Goal: Task Accomplishment & Management: Use online tool/utility

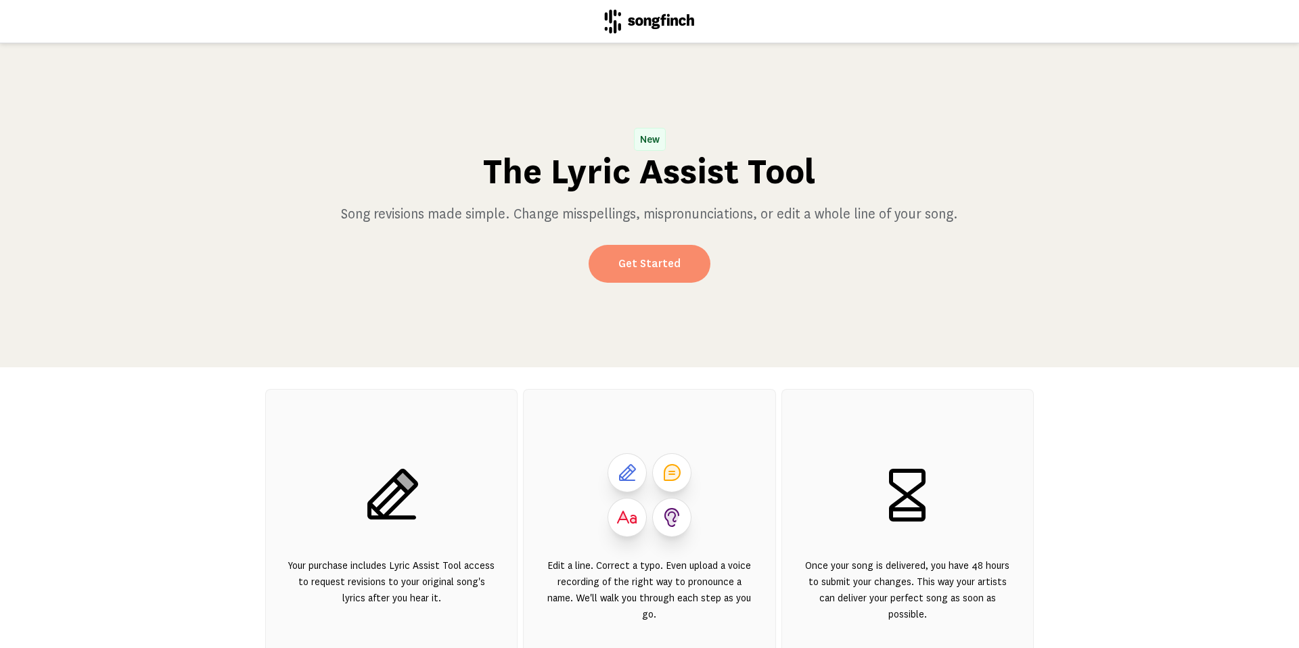
click at [653, 271] on link "Get Started" at bounding box center [650, 264] width 122 height 38
click at [662, 268] on link "Get Started" at bounding box center [650, 264] width 122 height 38
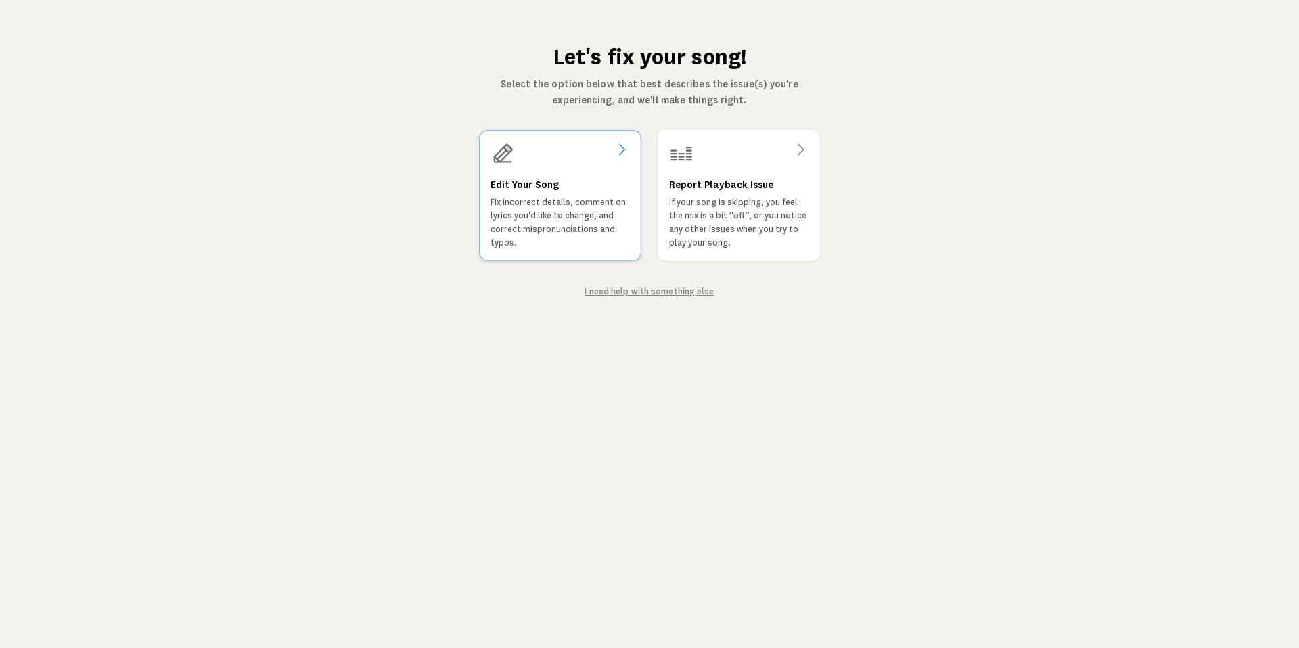
click at [582, 227] on p "Fix incorrect details, comment on lyrics you'd like to change, and correct misp…" at bounding box center [559, 223] width 139 height 54
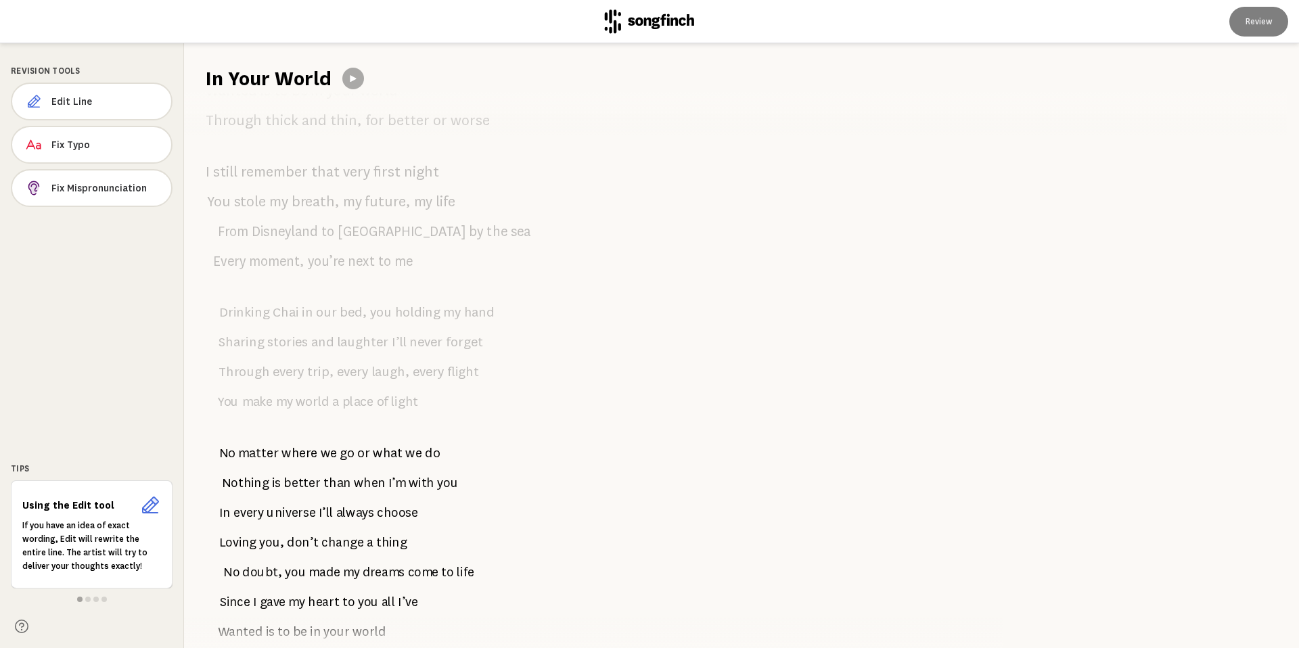
scroll to position [873, 0]
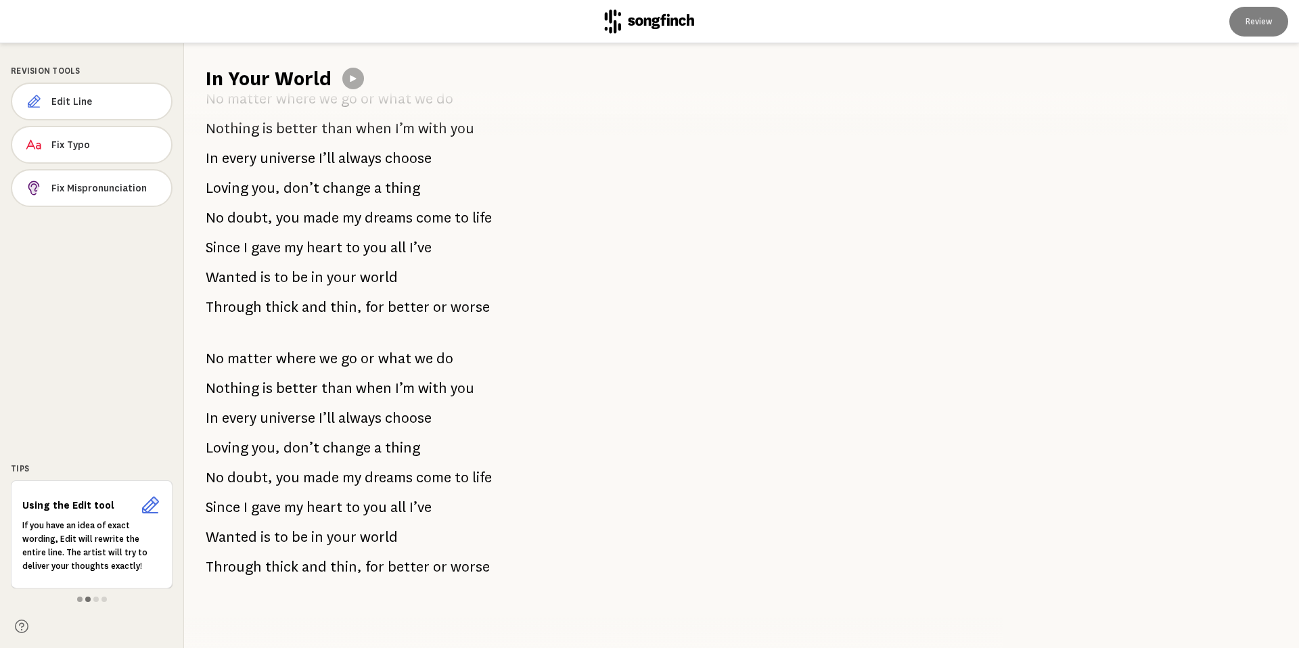
click at [86, 599] on span at bounding box center [87, 599] width 5 height 5
click at [97, 597] on span at bounding box center [95, 599] width 5 height 5
click at [105, 599] on span at bounding box center [103, 599] width 5 height 5
click at [100, 97] on span "Edit Line" at bounding box center [105, 102] width 109 height 14
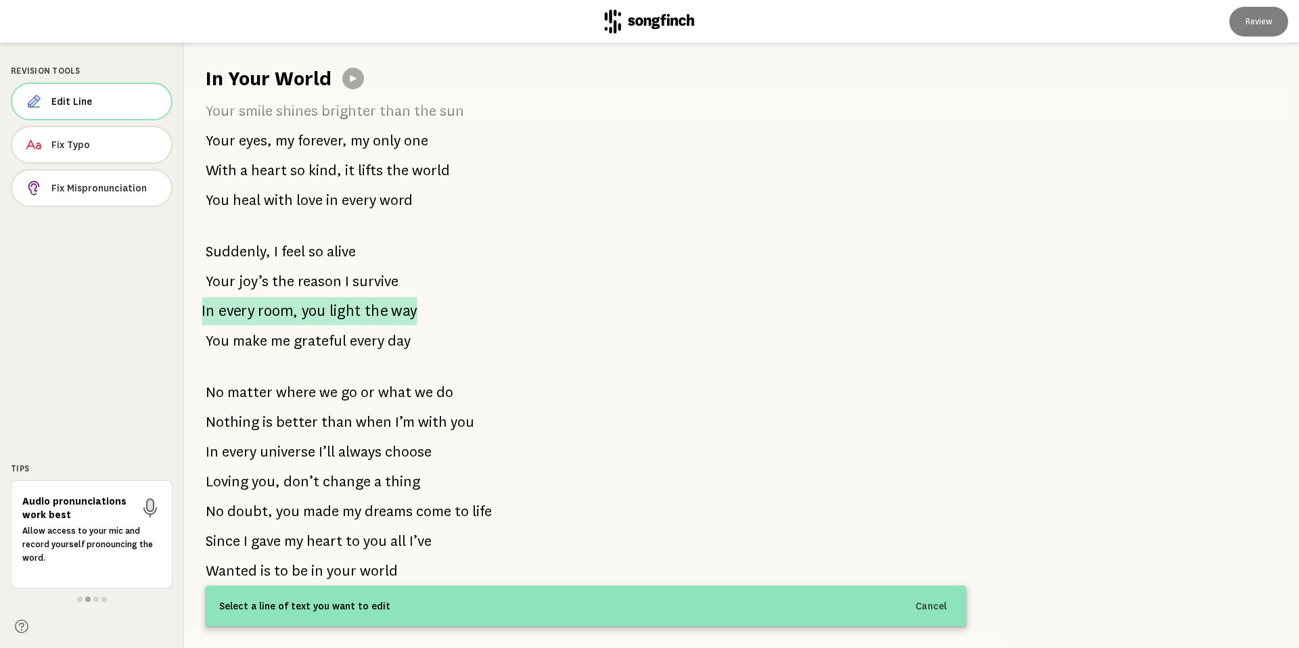
scroll to position [0, 0]
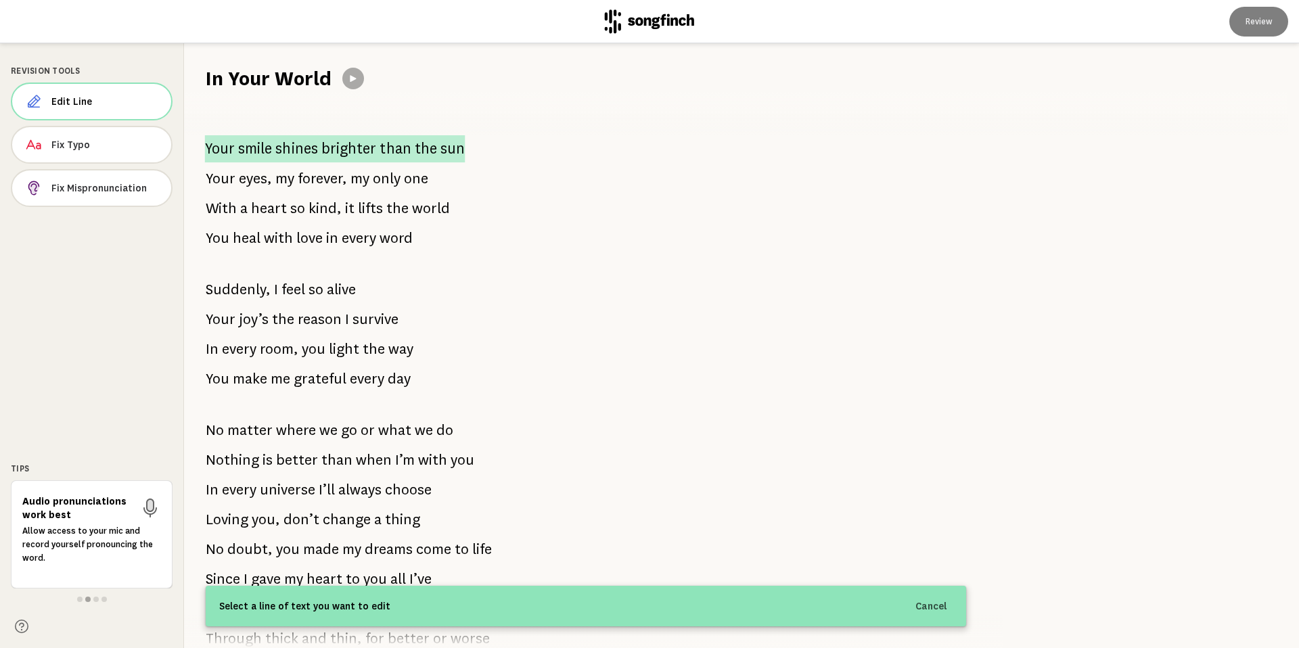
click at [406, 144] on p "Your smile shines brighter than the sun" at bounding box center [335, 148] width 260 height 27
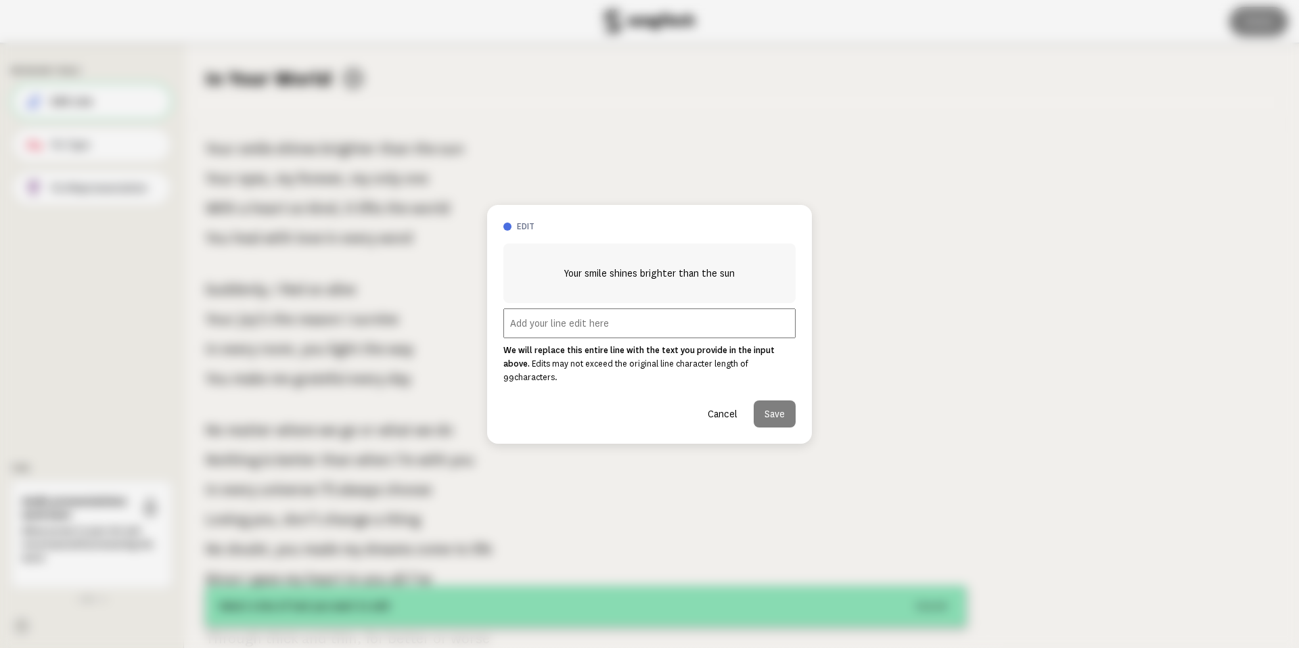
click at [593, 334] on input "text" at bounding box center [649, 323] width 292 height 30
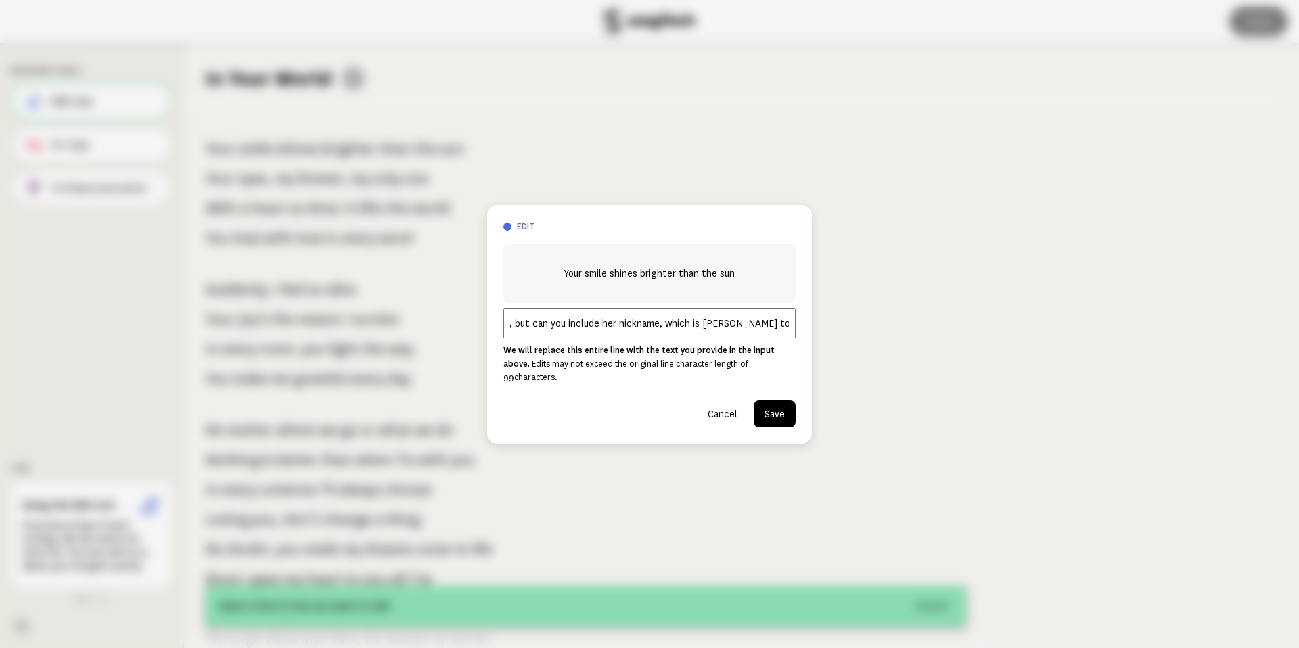
scroll to position [0, 139]
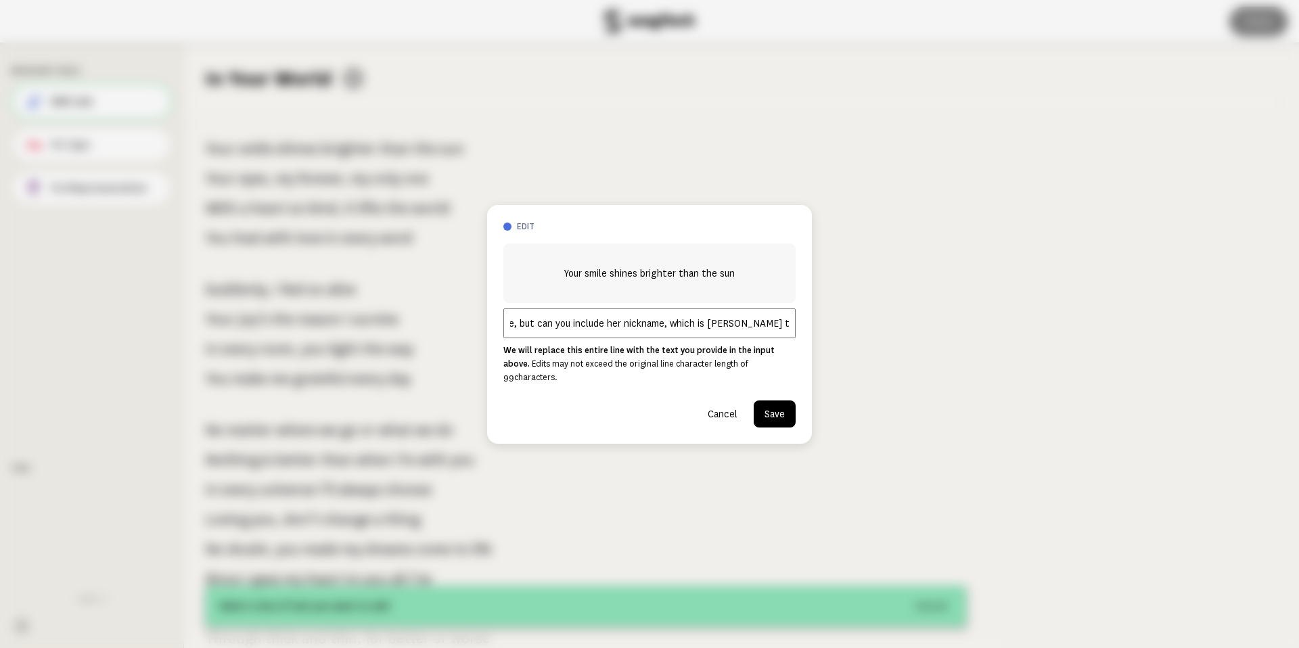
click at [727, 327] on input "You don't need to include it here, but can you include her nickname, which is […" at bounding box center [649, 323] width 292 height 30
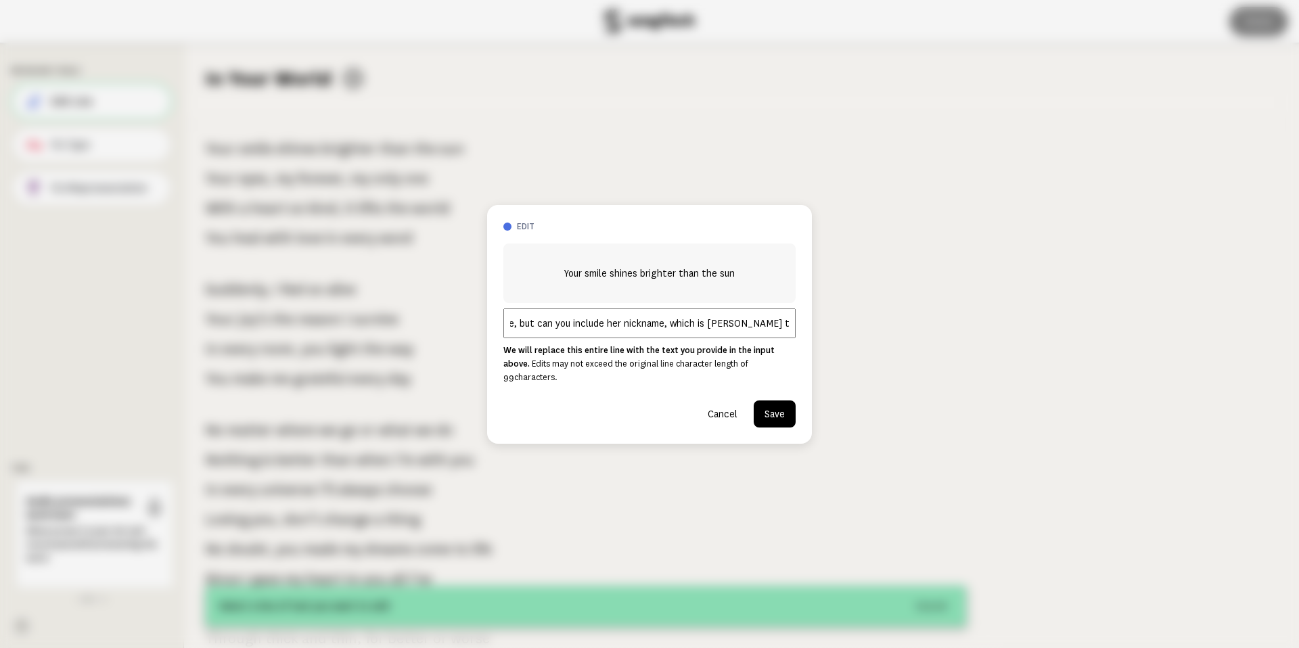
scroll to position [0, 0]
drag, startPoint x: 748, startPoint y: 331, endPoint x: 491, endPoint y: 327, distance: 256.4
click at [491, 327] on div "edit Your smile shines brighter than the sun You don't need to include it here,…" at bounding box center [649, 324] width 325 height 239
click at [513, 331] on input "You don't need to include it here, but can you include her nickname, which is […" at bounding box center [649, 323] width 292 height 30
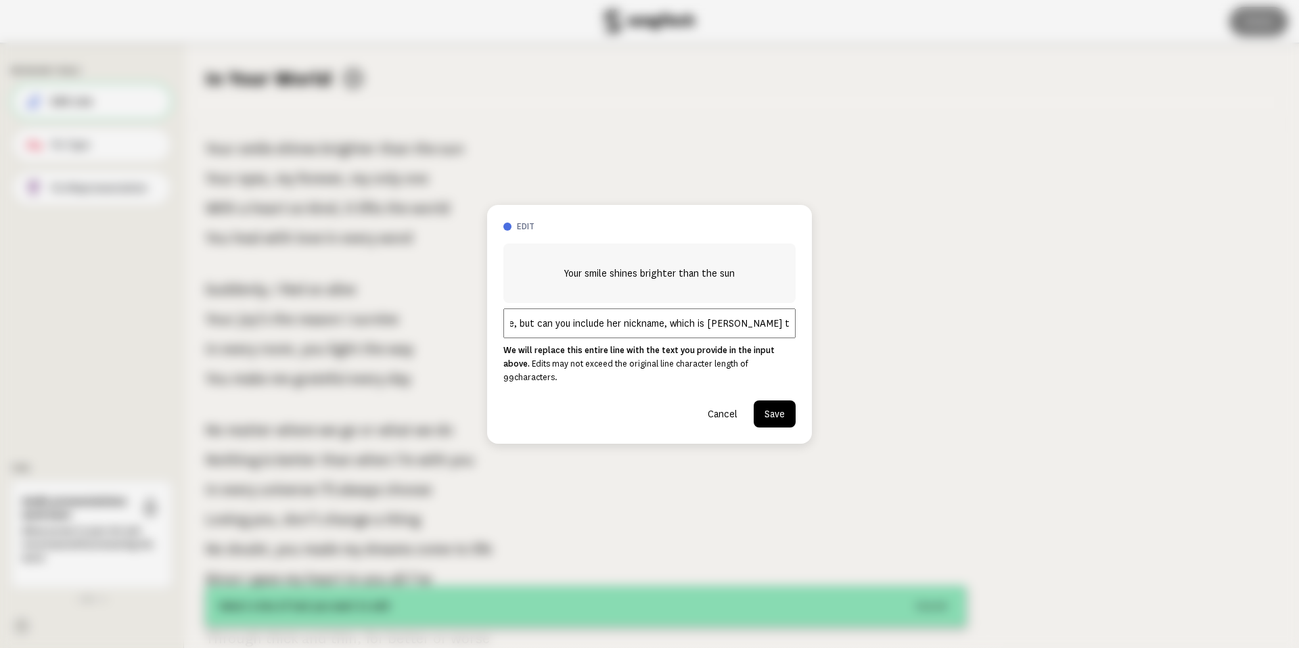
drag, startPoint x: 505, startPoint y: 331, endPoint x: 869, endPoint y: 341, distance: 363.4
click at [869, 341] on div "edit Your smile shines brighter than the sun You don't need to include it here,…" at bounding box center [649, 324] width 1299 height 648
type input "You don't need to include it here, but can you include her nickname, which is […"
drag, startPoint x: 765, startPoint y: 334, endPoint x: 810, endPoint y: 328, distance: 45.6
click at [810, 328] on div "edit Your smile shines brighter than the sun You don't need to include it here,…" at bounding box center [649, 324] width 325 height 239
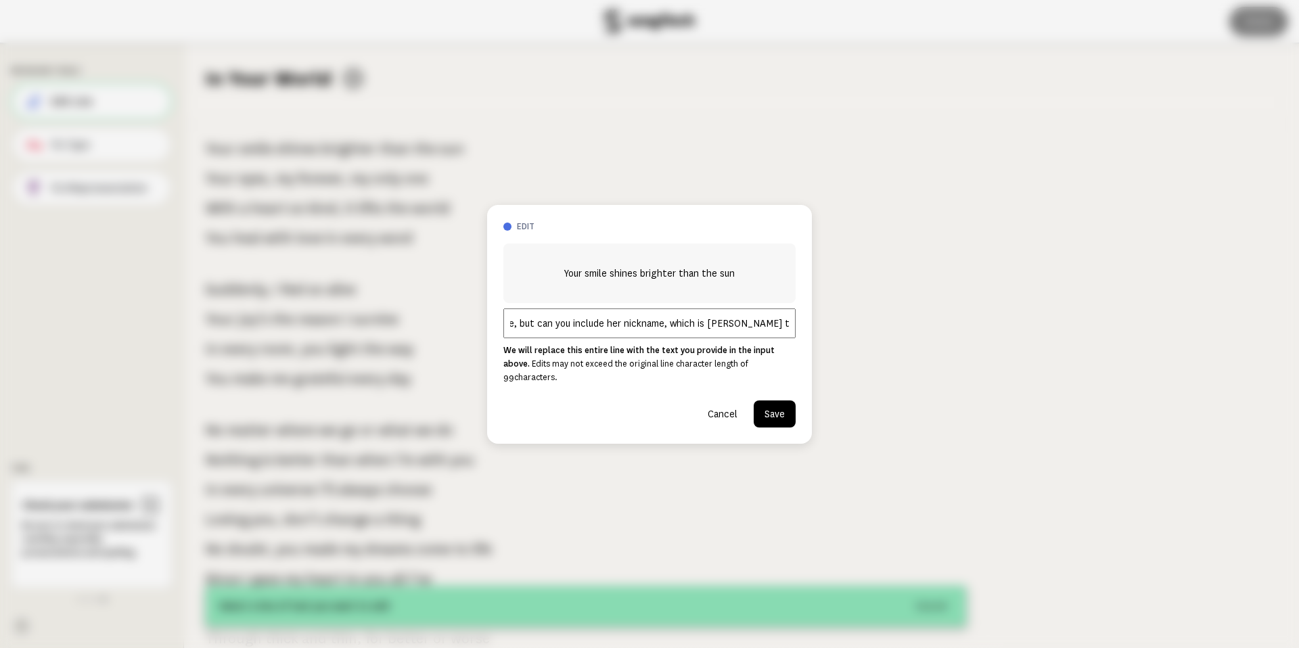
scroll to position [0, 0]
drag, startPoint x: 789, startPoint y: 334, endPoint x: 260, endPoint y: 336, distance: 529.0
click at [260, 336] on div "edit Your smile shines brighter than the sun You don't need to include it here,…" at bounding box center [649, 324] width 1299 height 648
paste input "You don't need to include it here, but can you include her nickname, which is […"
drag, startPoint x: 623, startPoint y: 325, endPoint x: 308, endPoint y: 330, distance: 314.6
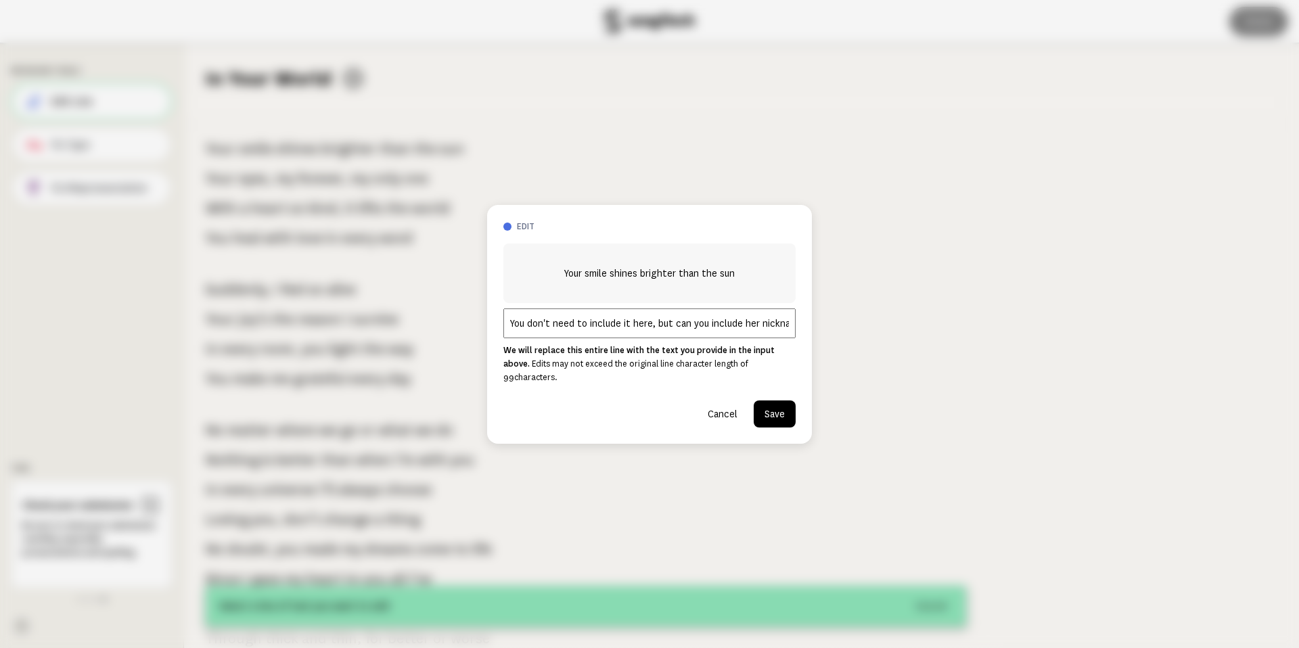
click at [308, 330] on div "edit Your smile shines brighter than the sun You don't need to include it here,…" at bounding box center [649, 324] width 1299 height 648
click at [712, 322] on input "You don't need to include it here, but can you include her nickname, which is […" at bounding box center [649, 323] width 292 height 30
paste input "Include her nickname, [PERSON_NAME] (said like money), to make it more personal."
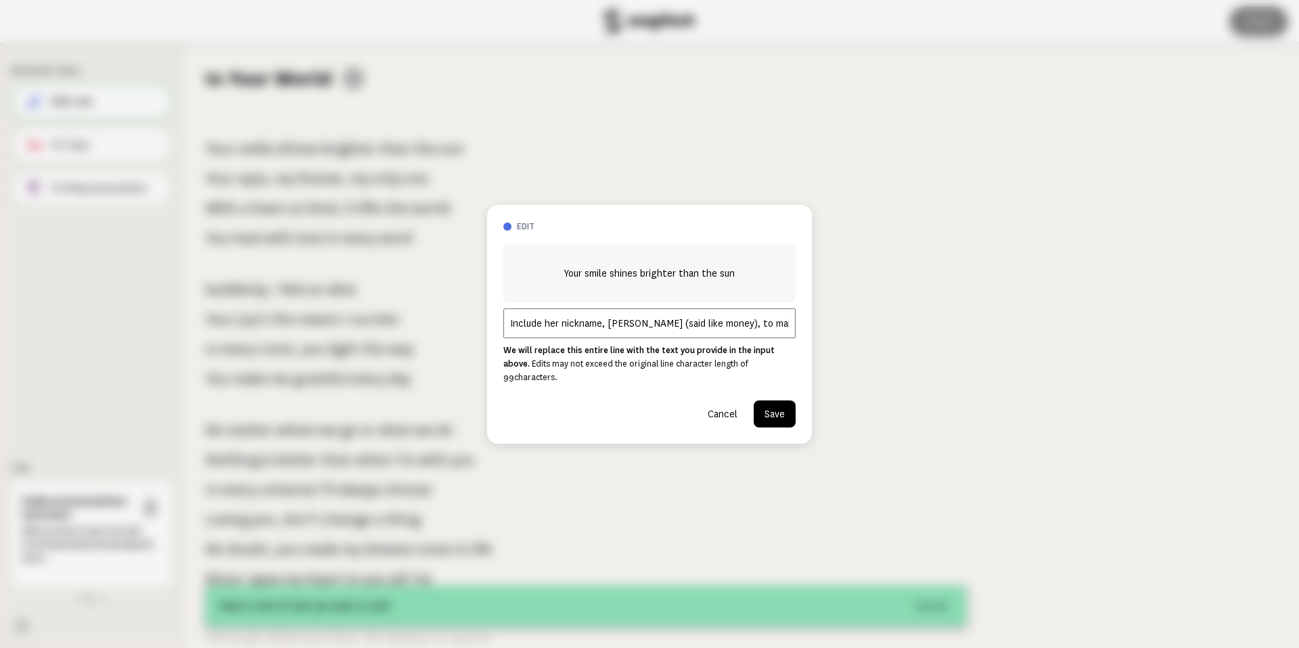
drag, startPoint x: 750, startPoint y: 325, endPoint x: 453, endPoint y: 334, distance: 297.1
click at [453, 334] on div "edit Your smile shines brighter than the sun Include her nickname, [PERSON_NAME…" at bounding box center [649, 324] width 1299 height 648
click at [691, 327] on input "Include her nickname, [PERSON_NAME] (said like money), to make it more personal." at bounding box center [649, 323] width 292 height 30
drag, startPoint x: 742, startPoint y: 326, endPoint x: 917, endPoint y: 325, distance: 175.2
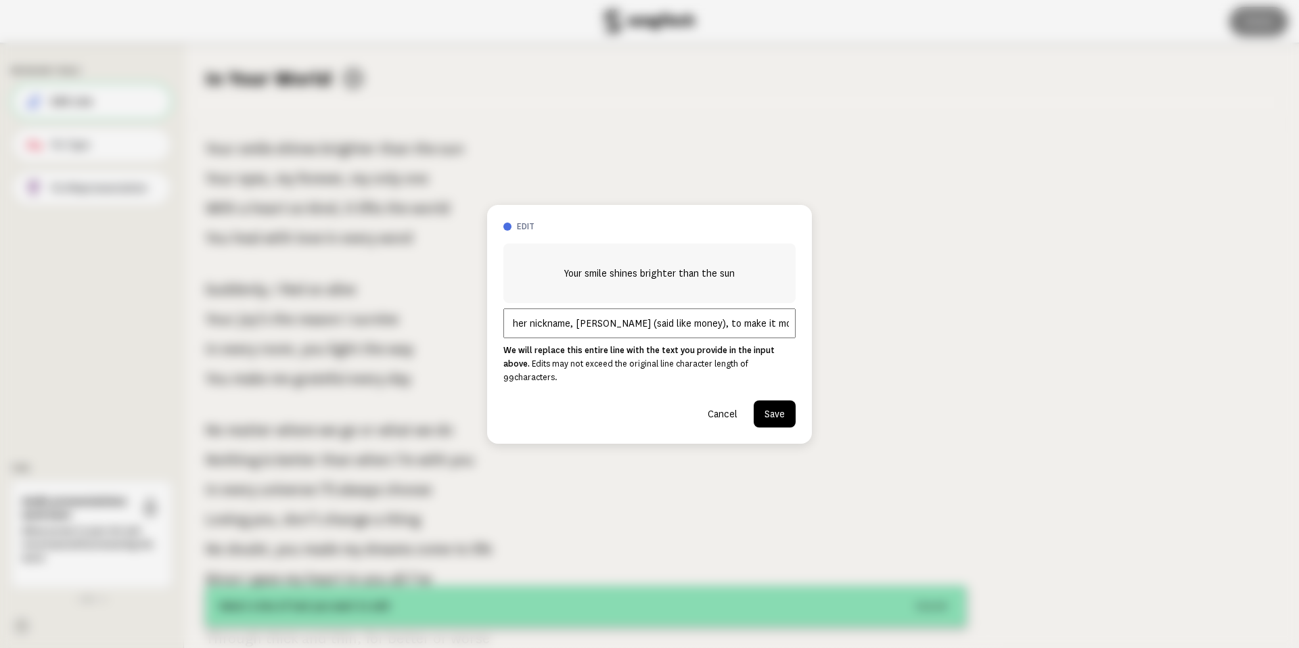
click at [917, 325] on div "edit Your smile shines brighter than the sun Include her nickname, [PERSON_NAME…" at bounding box center [649, 324] width 1299 height 648
click at [779, 328] on input "Include her nickname, [PERSON_NAME] (said like money), to make it more personal." at bounding box center [649, 323] width 292 height 30
type input "Include her nickname, [PERSON_NAME] (said like money), to make it more personal…"
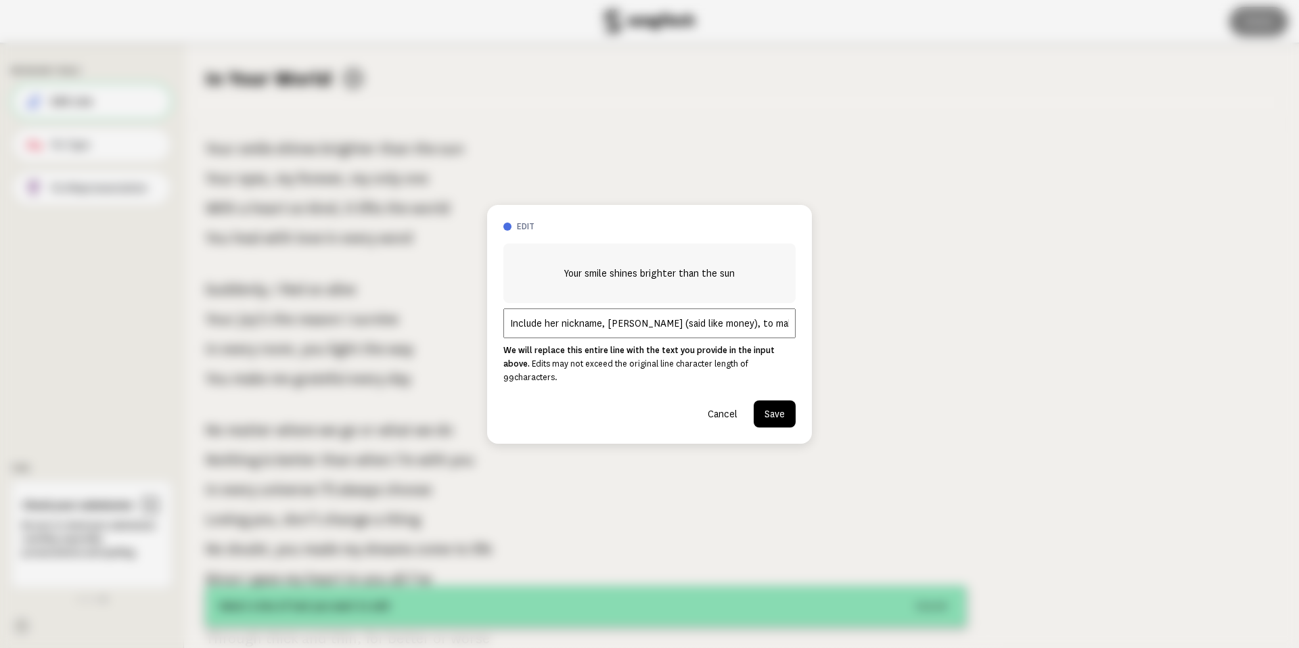
click at [772, 409] on button "Save" at bounding box center [775, 413] width 42 height 27
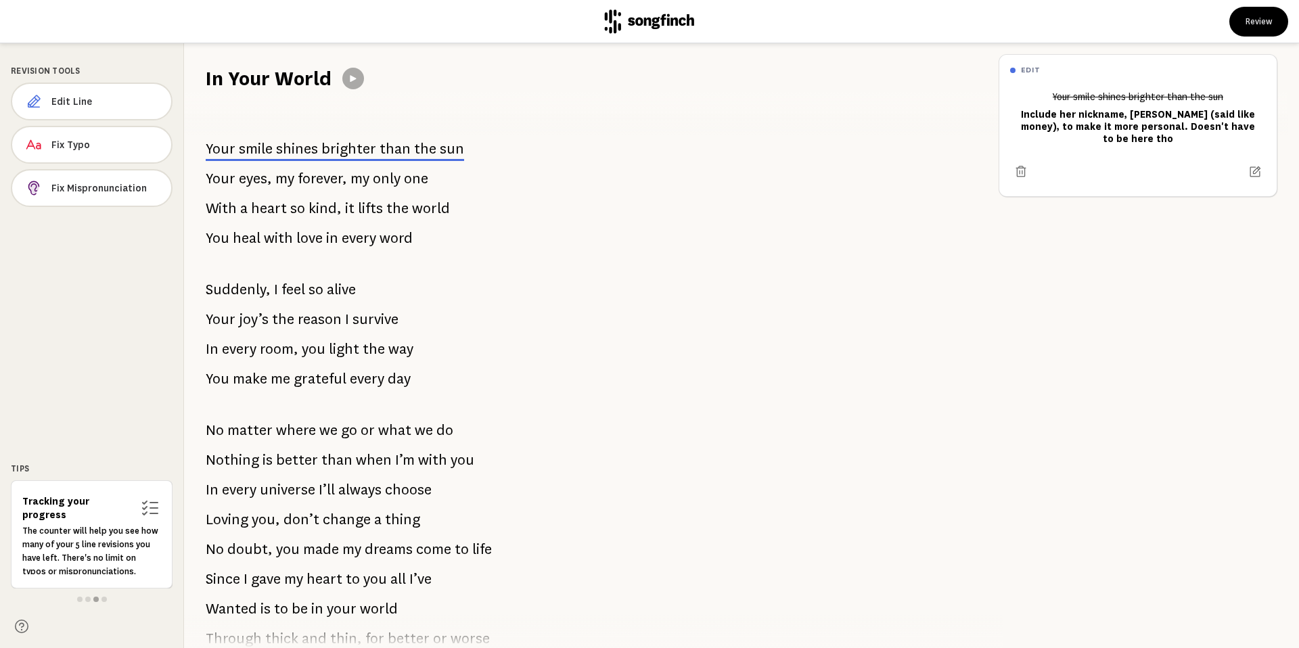
click at [369, 181] on p "Your eyes, my forever, my only one" at bounding box center [317, 178] width 223 height 27
click at [378, 177] on span "only" at bounding box center [387, 178] width 28 height 27
click at [78, 99] on span "Edit Line" at bounding box center [105, 102] width 109 height 14
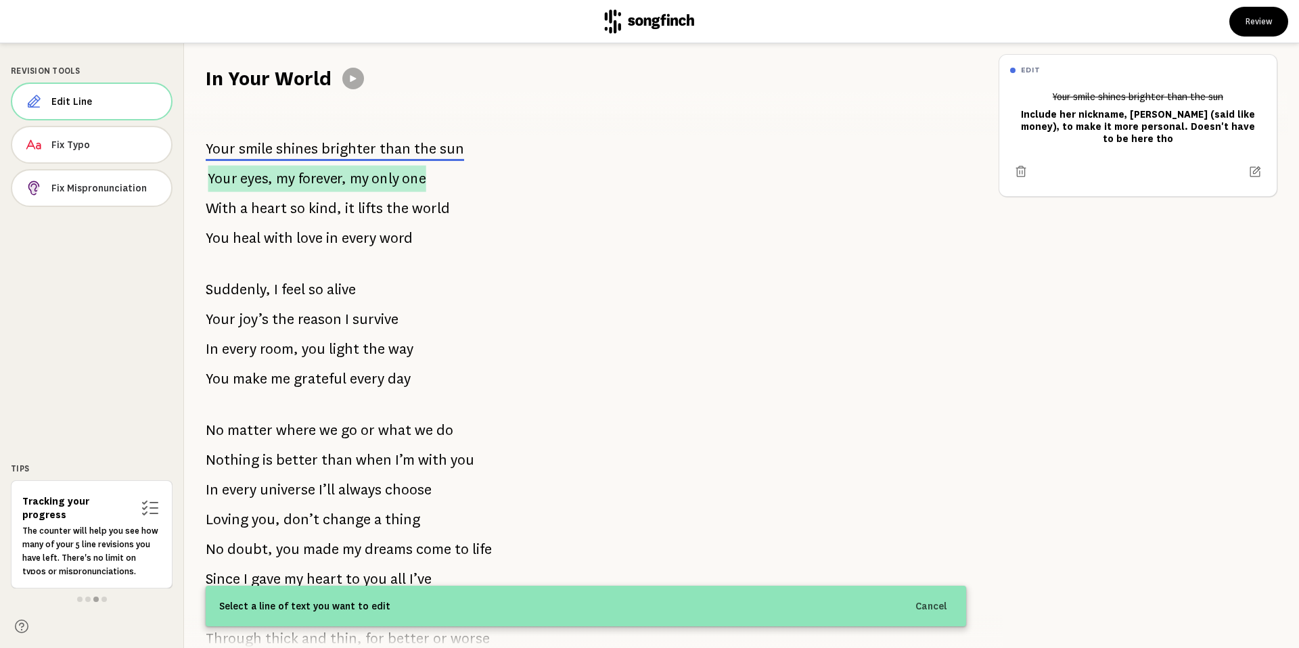
click at [341, 173] on span "forever," at bounding box center [322, 178] width 49 height 26
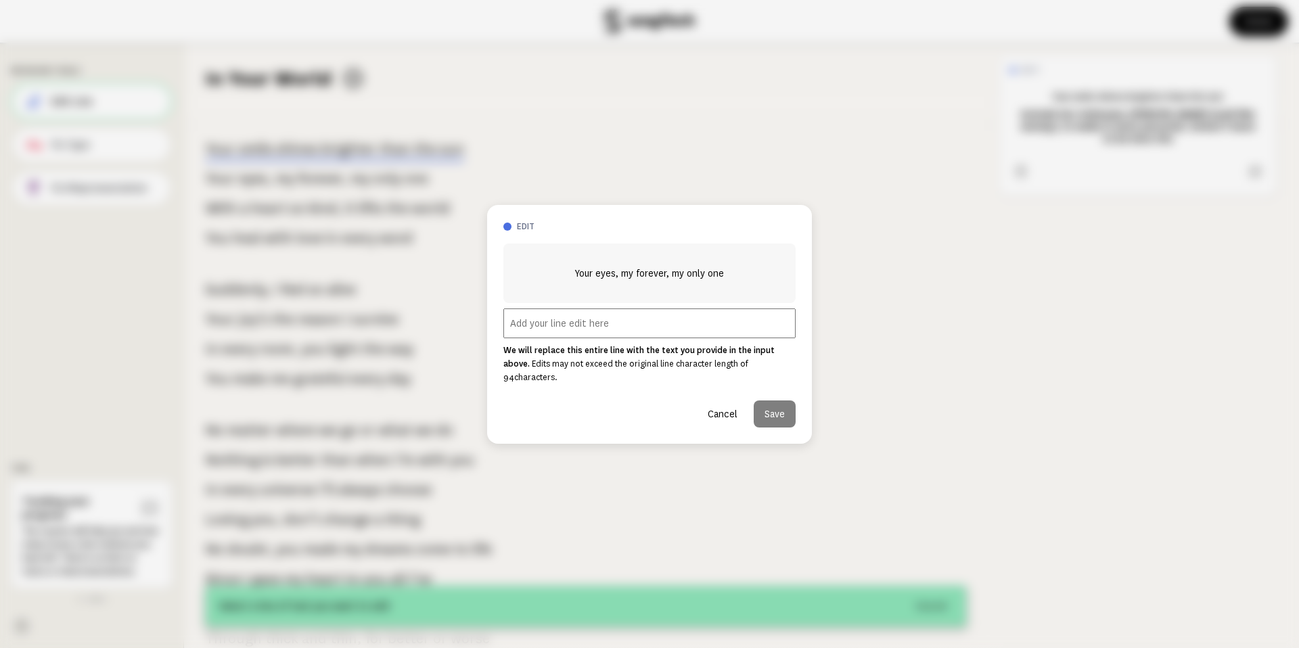
click at [628, 323] on input "text" at bounding box center [649, 323] width 292 height 30
paste input "Can you also mention the date of our anniversary, as this song is a gift for ou…"
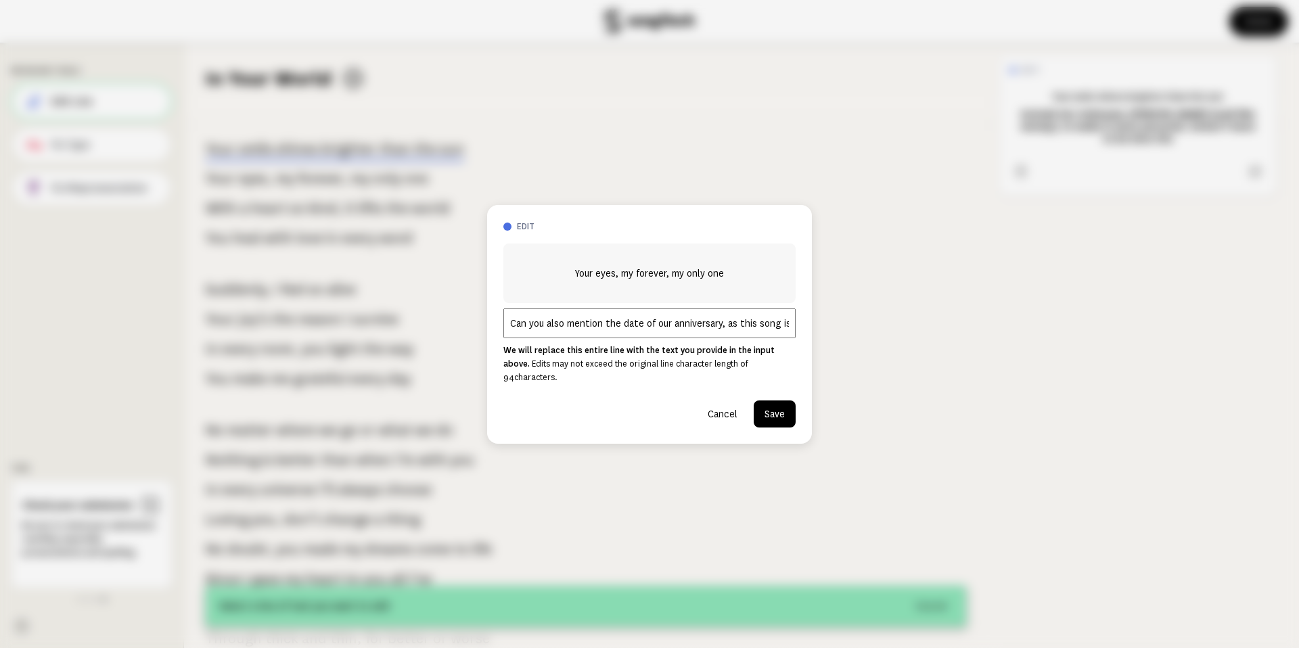
drag, startPoint x: 685, startPoint y: 332, endPoint x: 396, endPoint y: 331, distance: 289.5
click at [396, 331] on div "edit Your eyes, my forever, my only one Can you also mention the date of our an…" at bounding box center [649, 324] width 1299 height 648
paste input "Mention [DATE], our 1st anniversary, as this song is a gift for th"
drag, startPoint x: 723, startPoint y: 331, endPoint x: 708, endPoint y: 333, distance: 15.0
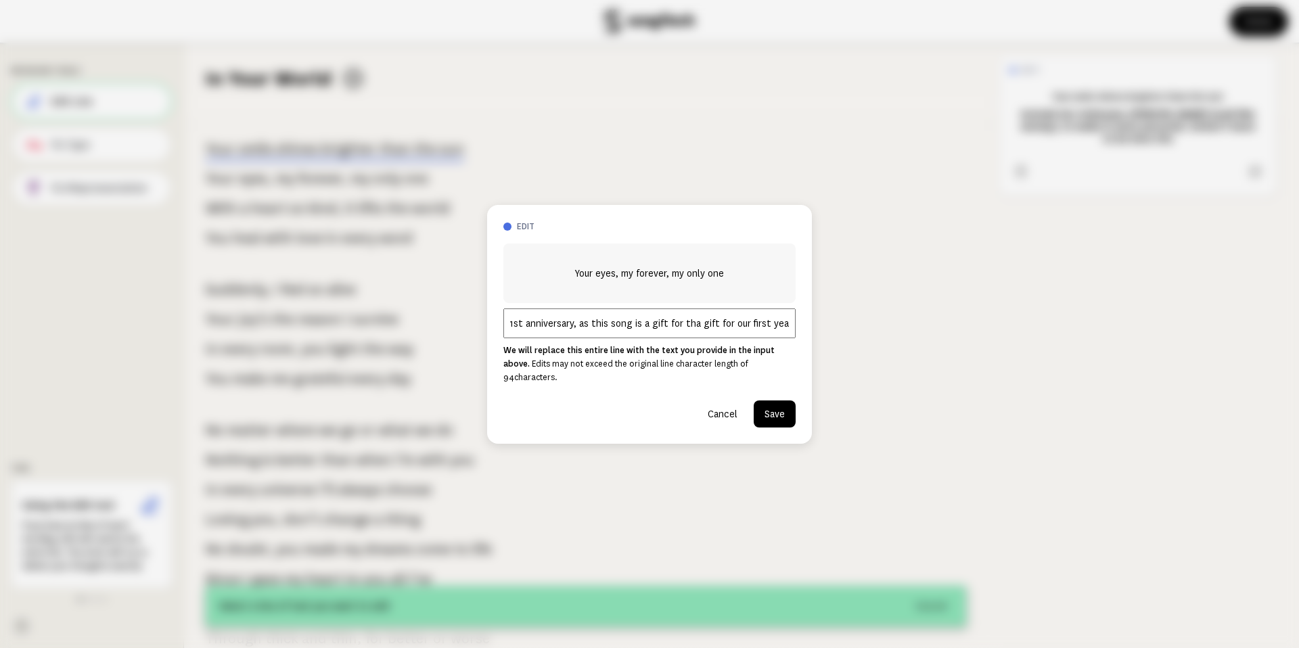
click at [708, 333] on input "Mention [DATE], our 1st anniversary, as this song is a gift for tha gift for ou…" at bounding box center [649, 323] width 292 height 30
click at [688, 332] on input "Mention [DATE], our 1st anniversary, as this song is a gift for tha gift for ou…" at bounding box center [649, 323] width 292 height 30
drag, startPoint x: 689, startPoint y: 330, endPoint x: 968, endPoint y: 331, distance: 279.4
click at [968, 332] on div "edit Your eyes, my forever, my only one Mention [DATE], our 1st anniversary, as…" at bounding box center [649, 324] width 1299 height 648
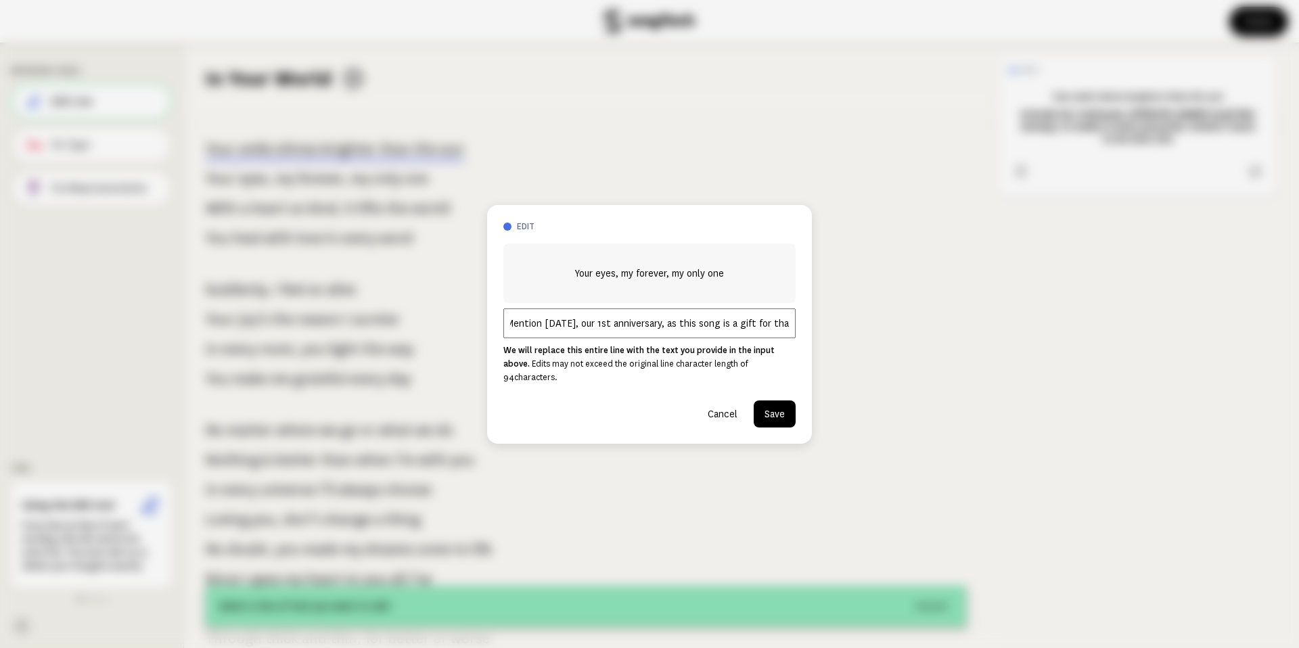
scroll to position [0, 0]
click at [601, 332] on input "Mention [DATE], our 1st anniversary, as this song is a gift for it." at bounding box center [649, 323] width 292 height 30
drag, startPoint x: 590, startPoint y: 331, endPoint x: 861, endPoint y: 327, distance: 270.6
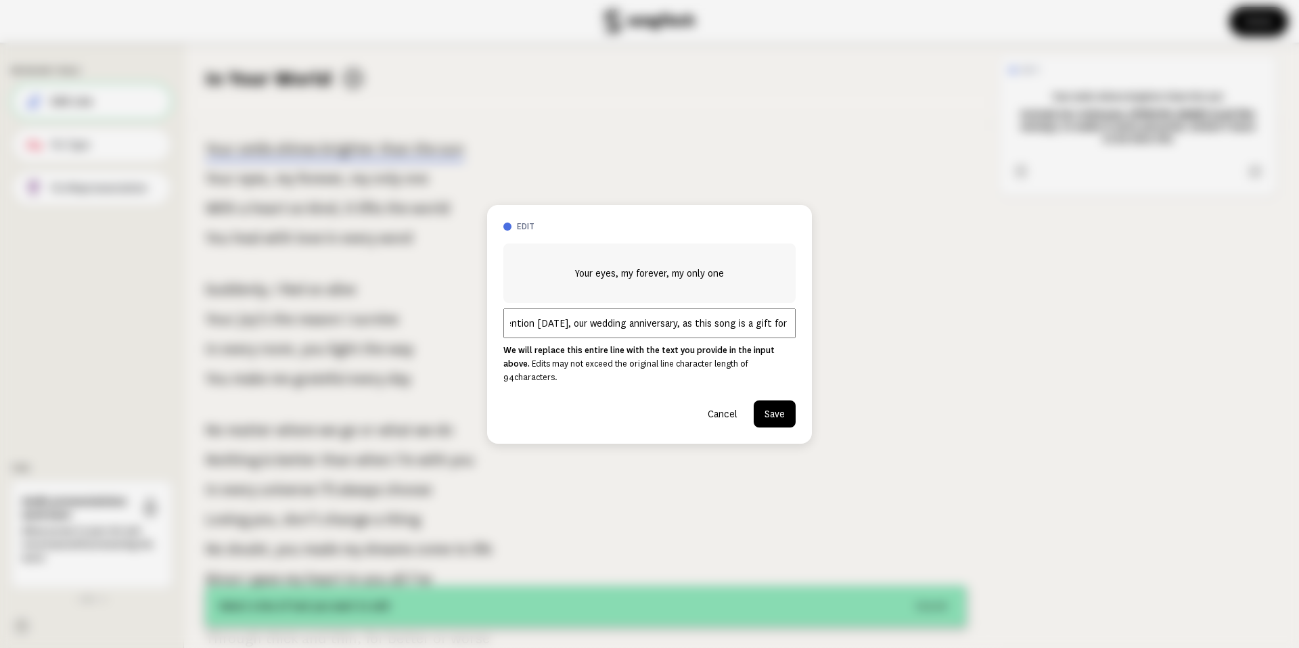
click at [861, 327] on div "edit Your eyes, my forever, my only one Mention [DATE], our wedding anniversary…" at bounding box center [649, 324] width 1299 height 648
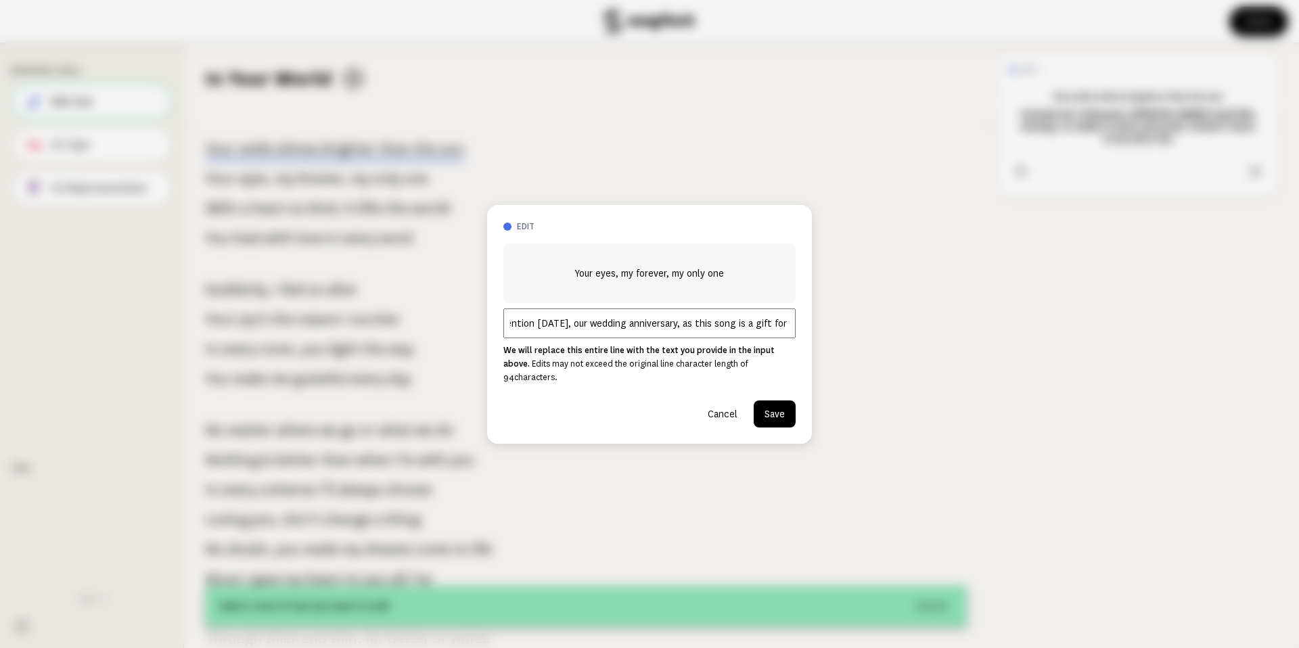
type input "Mention [DATE], our wedding anniversary, as this song is a gift for it."
click at [781, 414] on button "Save" at bounding box center [775, 413] width 42 height 27
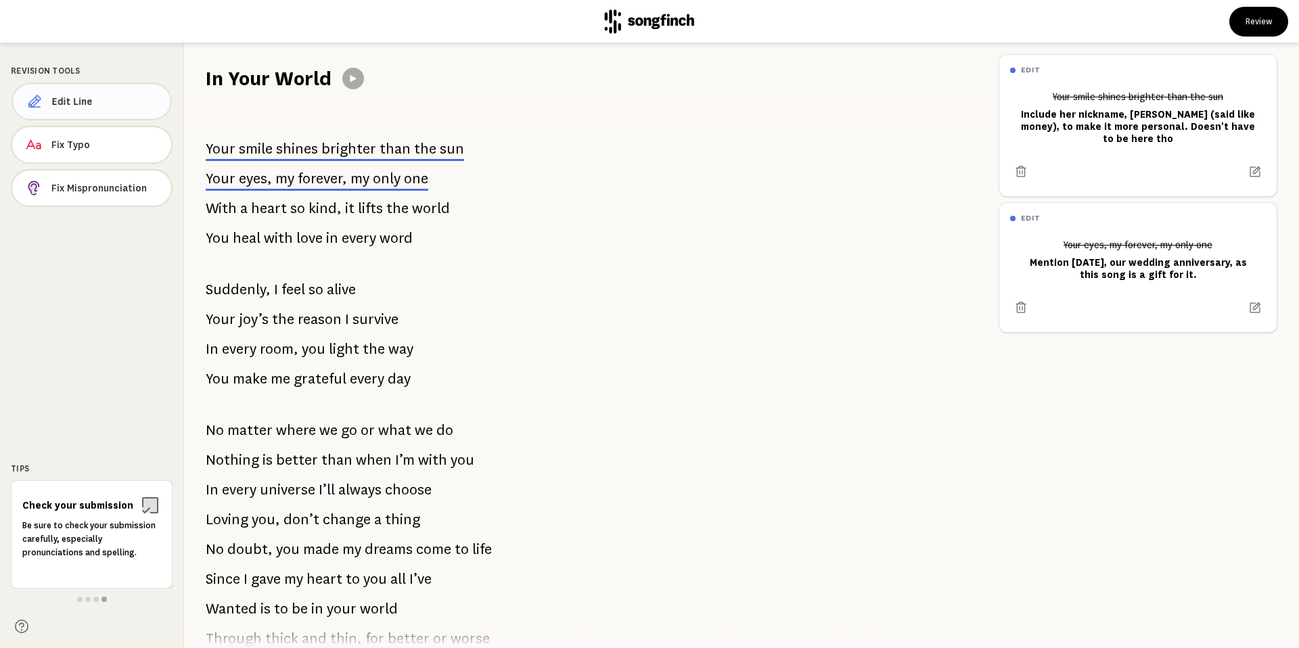
click at [110, 101] on span "Edit Line" at bounding box center [106, 102] width 108 height 14
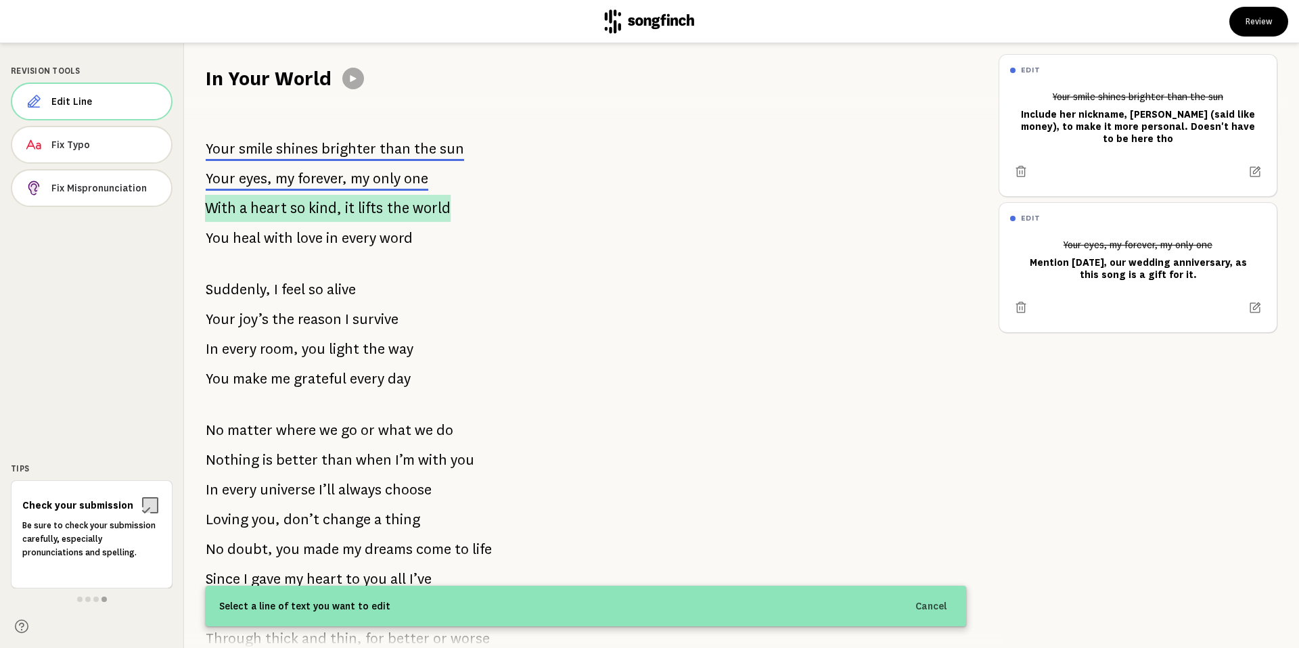
click at [405, 197] on p "With a heart so kind, it lifts the world" at bounding box center [328, 208] width 246 height 27
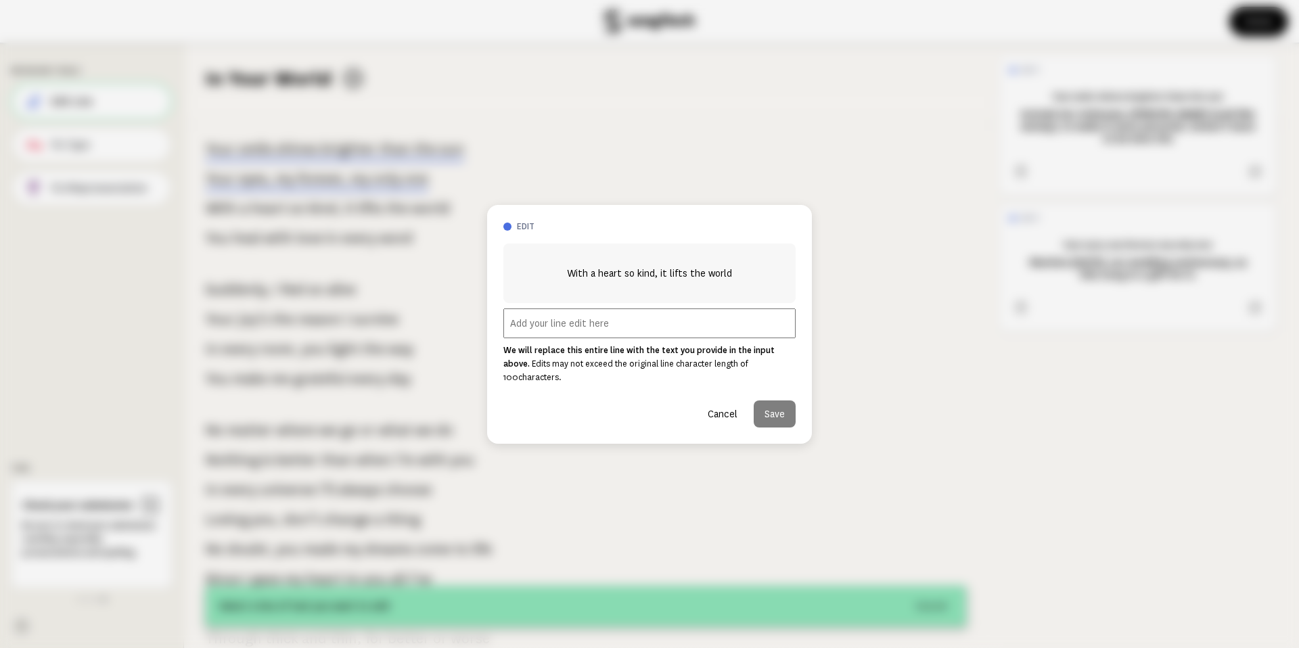
click at [595, 325] on input "text" at bounding box center [649, 323] width 292 height 30
paste input "Can you mention the city where she grew up in [GEOGRAPHIC_DATA], [GEOGRAPHIC_DA…"
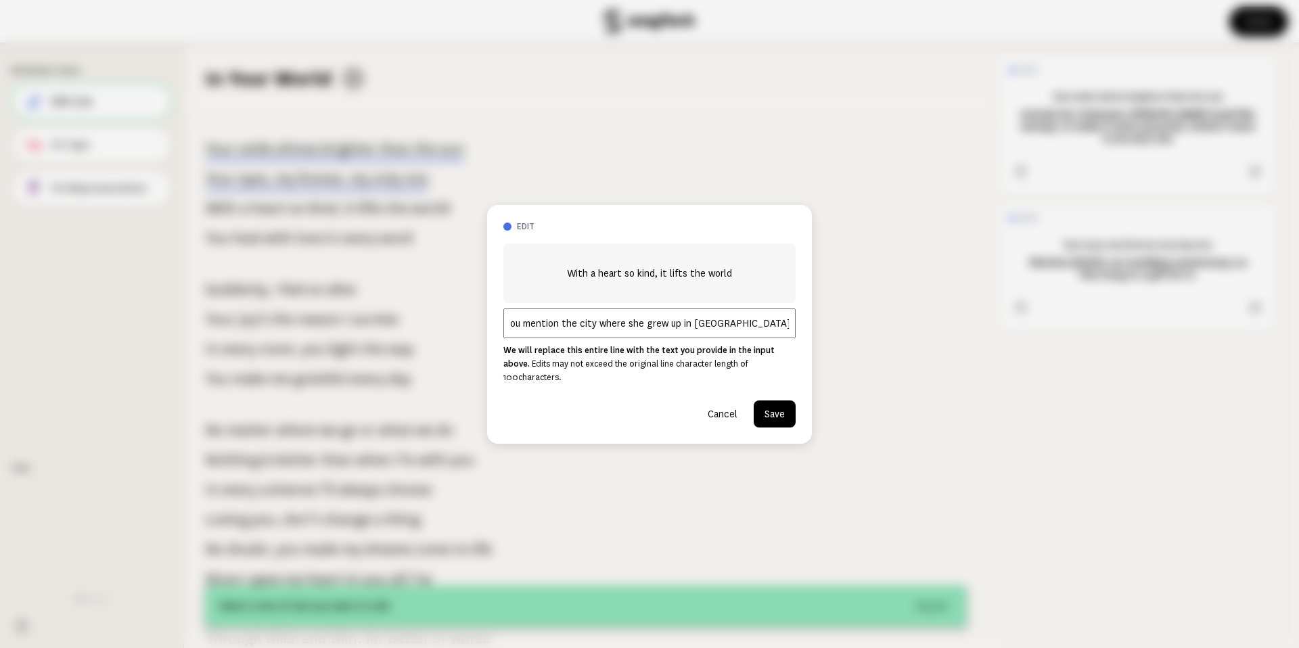
paste input "MOH-gaa"
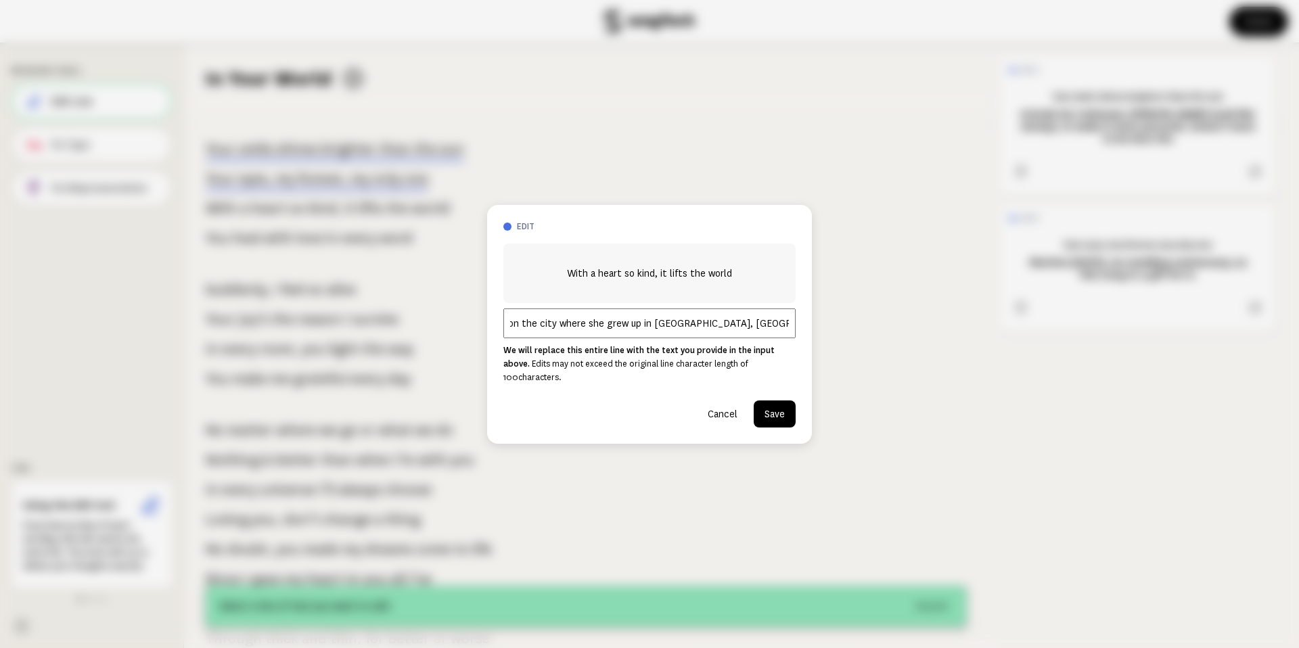
scroll to position [0, 67]
click at [716, 327] on input "Can you mention the city where she grew up in [GEOGRAPHIC_DATA], [GEOGRAPHIC_DA…" at bounding box center [649, 323] width 292 height 30
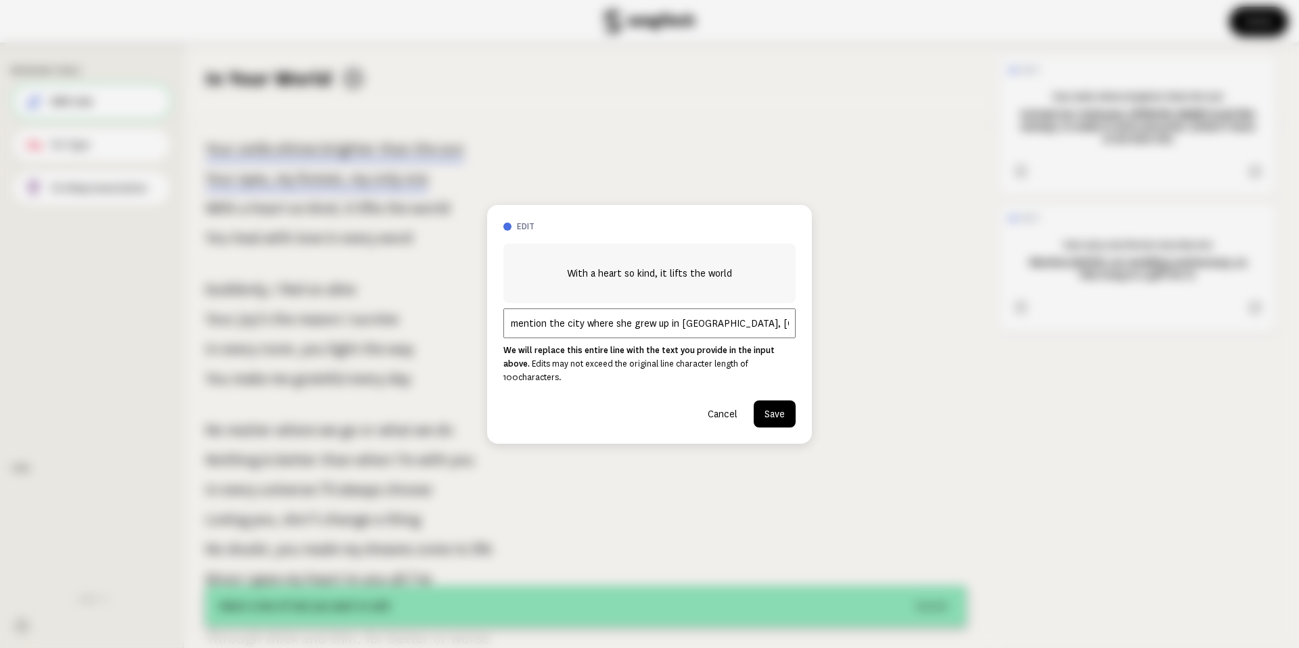
click at [670, 333] on input "Can you mention the city where she grew up in [GEOGRAPHIC_DATA], [GEOGRAPHIC_DA…" at bounding box center [649, 323] width 292 height 30
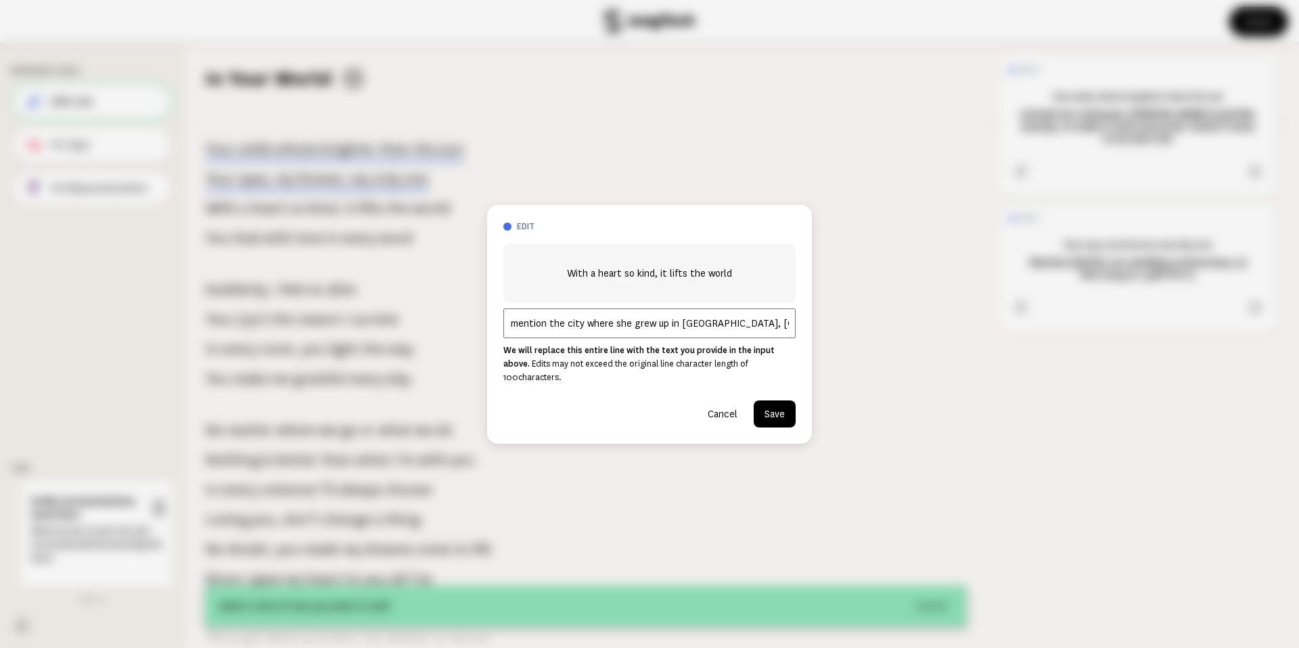
click at [733, 326] on input "Can you mention the city where she grew up in [GEOGRAPHIC_DATA], [GEOGRAPHIC_DA…" at bounding box center [649, 323] width 292 height 30
drag, startPoint x: 764, startPoint y: 332, endPoint x: 869, endPoint y: 324, distance: 105.2
click at [869, 324] on div "edit With a heart so kind, it lifts the world Can you mention the city where sh…" at bounding box center [649, 324] width 1299 height 648
click at [777, 327] on input "Can you mention the city where she grew up in [GEOGRAPHIC_DATA], [GEOGRAPHIC_DA…" at bounding box center [649, 323] width 292 height 30
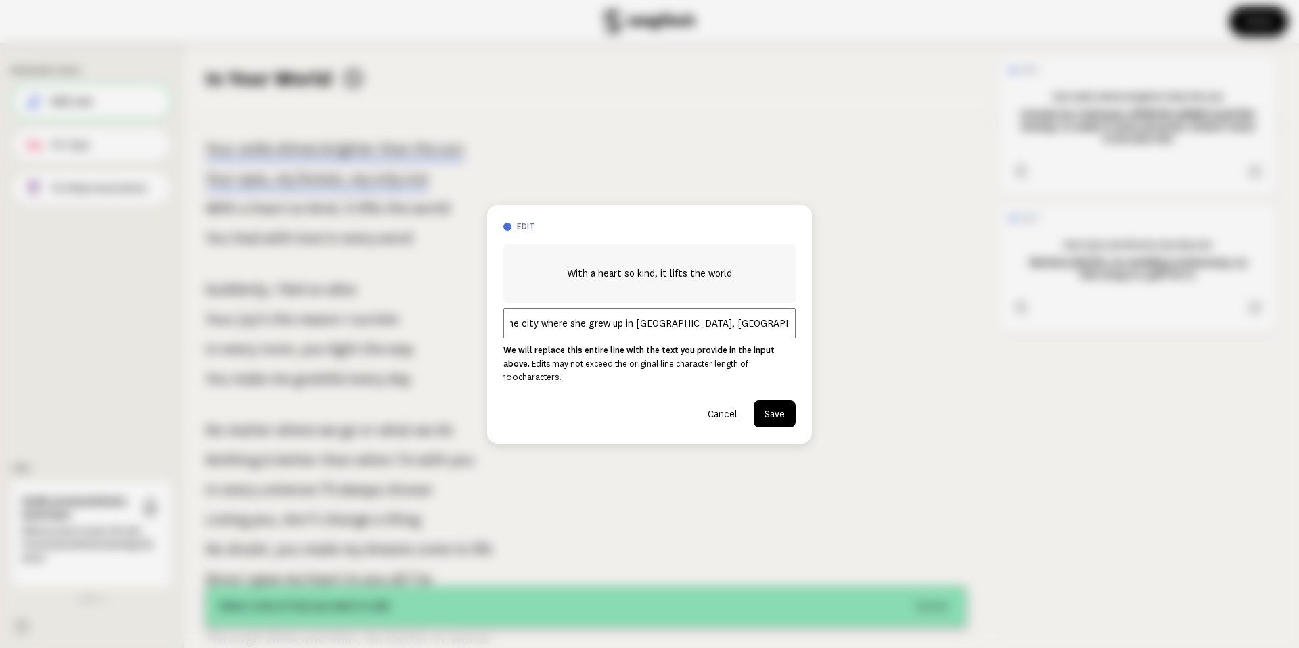
scroll to position [0, 0]
drag, startPoint x: 793, startPoint y: 328, endPoint x: 440, endPoint y: 318, distance: 353.3
click at [440, 318] on div "edit With a heart so kind, it lifts the world Can you mention the city where sh…" at bounding box center [649, 324] width 1299 height 648
click at [746, 337] on input "Can you mention the city where she grew up in [GEOGRAPHIC_DATA], [GEOGRAPHIC_DA…" at bounding box center [649, 323] width 292 height 30
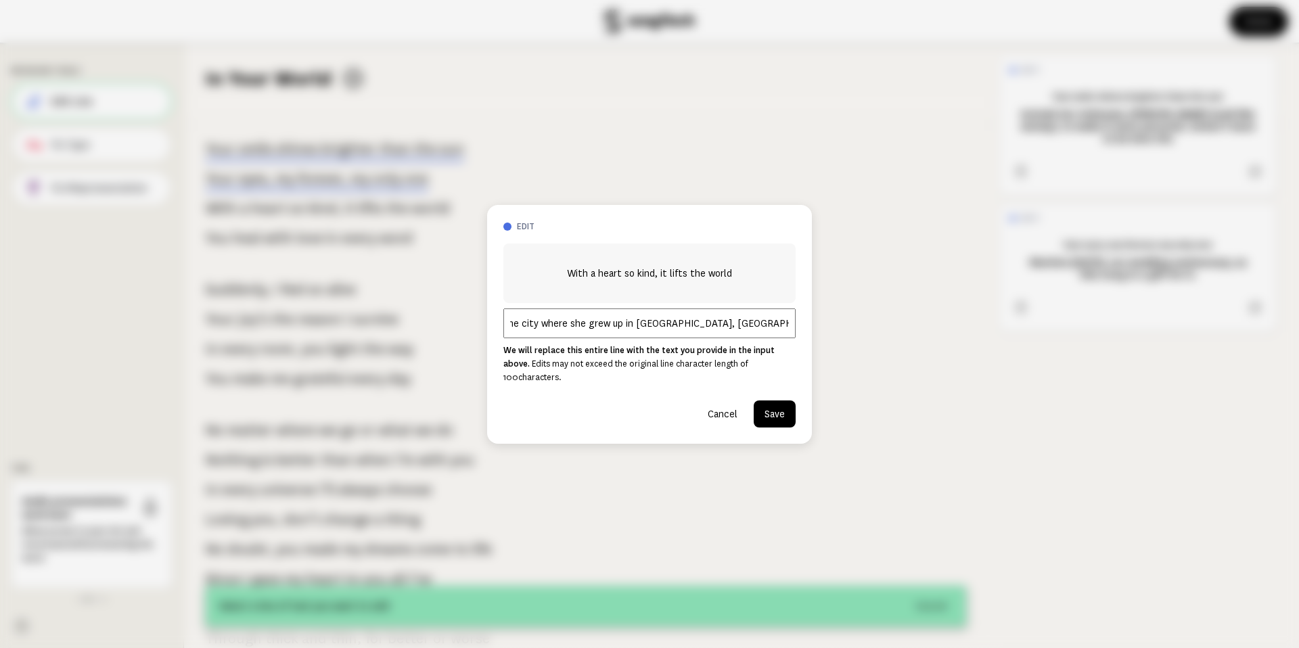
drag, startPoint x: 714, startPoint y: 329, endPoint x: 848, endPoint y: 329, distance: 134.6
click at [849, 329] on div "edit With a heart so kind, it lifts the world Can you mention the city where sh…" at bounding box center [649, 324] width 1299 height 648
click at [783, 327] on input "Can you mention the city where she grew up in [GEOGRAPHIC_DATA], [GEOGRAPHIC_DA…" at bounding box center [649, 323] width 292 height 30
type input "Can you mention the city where she grew up in [GEOGRAPHIC_DATA], [GEOGRAPHIC_DA…"
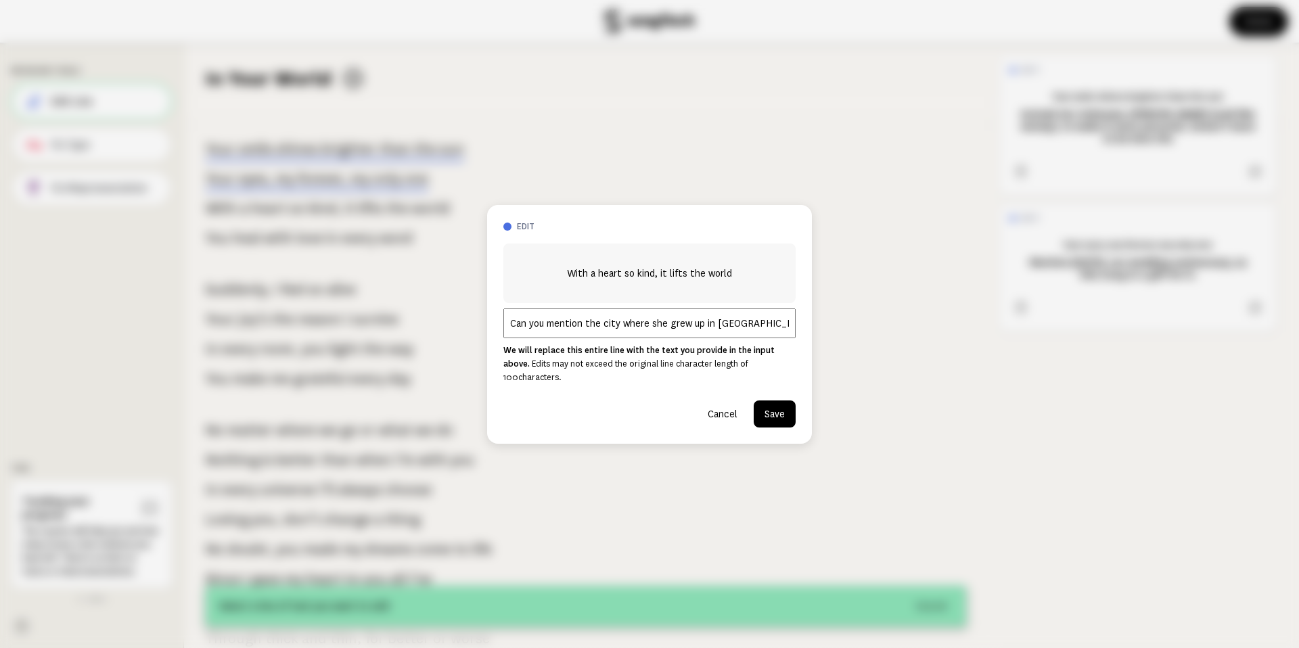
click at [781, 403] on button "Save" at bounding box center [775, 413] width 42 height 27
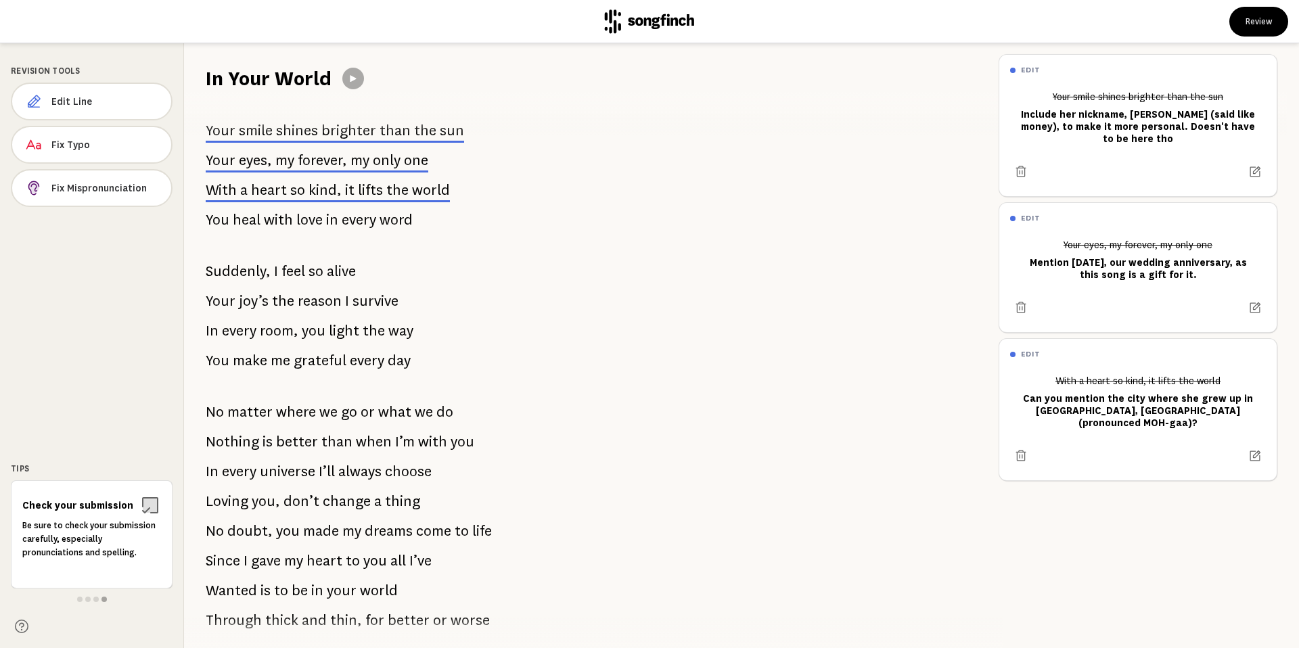
scroll to position [22, 0]
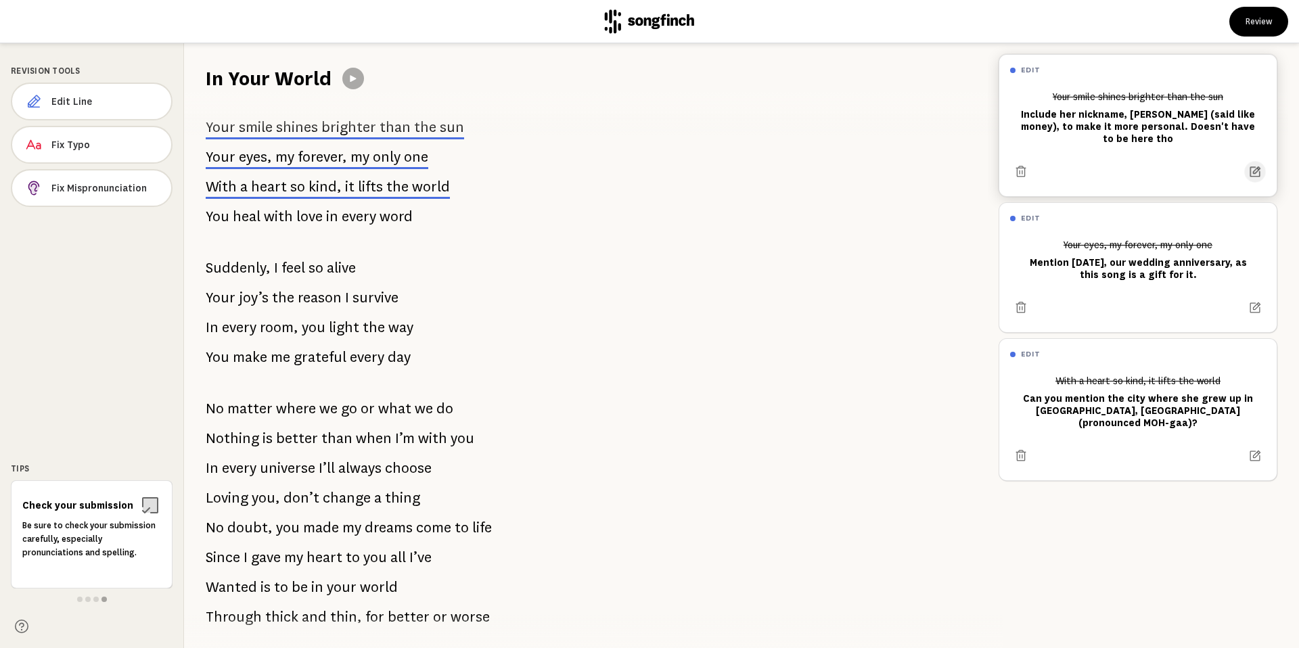
click at [1261, 165] on icon at bounding box center [1255, 172] width 14 height 14
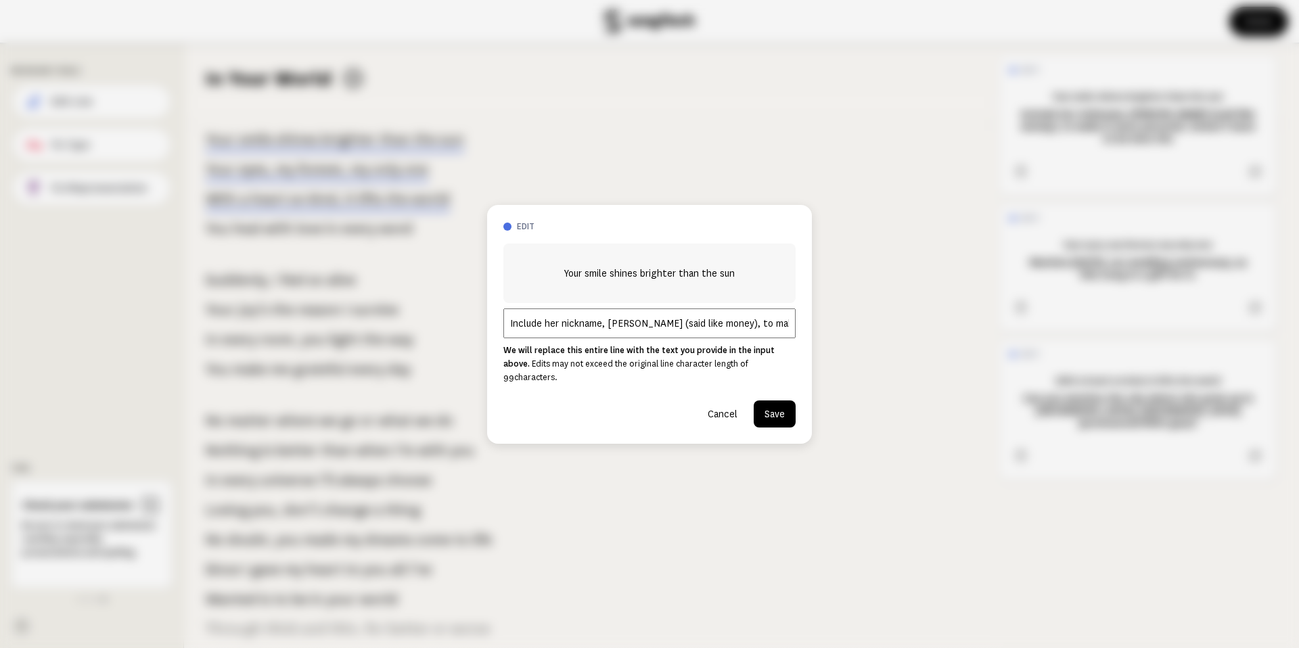
scroll to position [0, 152]
drag, startPoint x: 746, startPoint y: 328, endPoint x: 869, endPoint y: 329, distance: 123.1
click at [869, 329] on div "edit Your smile shines brighter than the sun Include her nickname, [PERSON_NAME…" at bounding box center [649, 324] width 1299 height 648
click at [756, 331] on input "Include her nickname, [PERSON_NAME] (said like money), to make it more personal…" at bounding box center [649, 323] width 292 height 30
drag, startPoint x: 671, startPoint y: 331, endPoint x: 872, endPoint y: 336, distance: 201.0
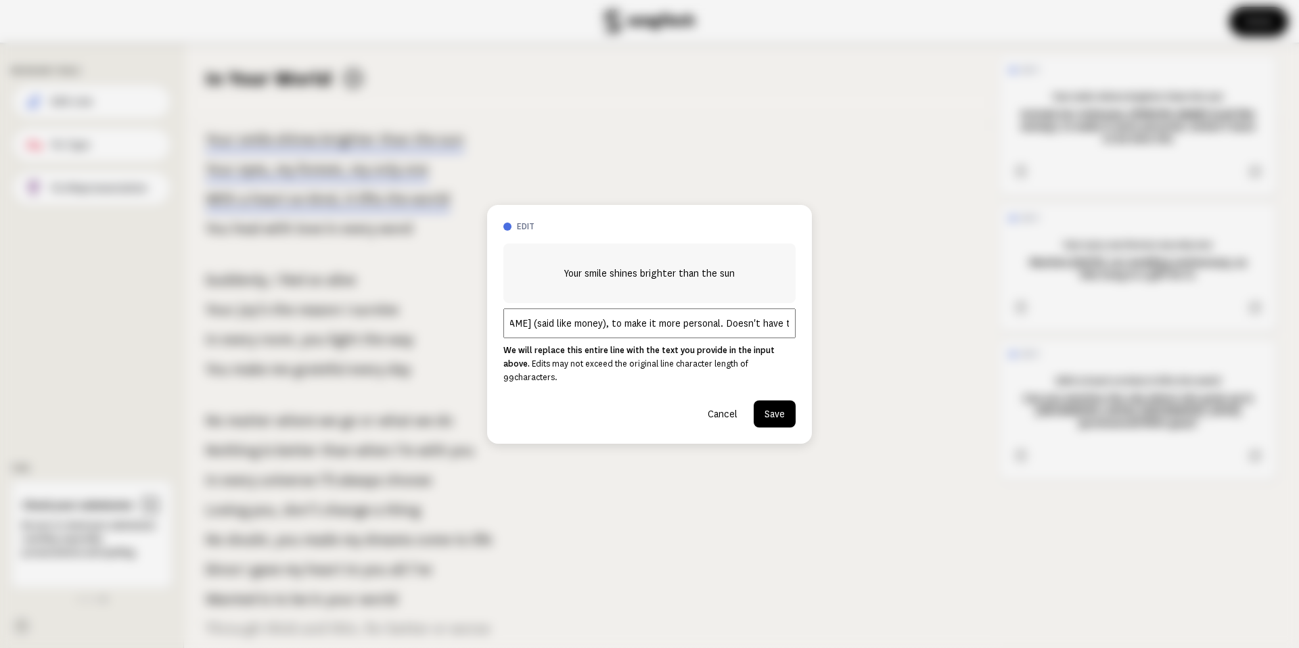
click at [872, 337] on div "edit Your smile shines brighter than the sun Include her nickname, [PERSON_NAME…" at bounding box center [649, 324] width 1299 height 648
click at [612, 334] on input "Include her nickname, [PERSON_NAME] (said like money), to make it more personal…" at bounding box center [649, 323] width 292 height 30
drag, startPoint x: 787, startPoint y: 333, endPoint x: 371, endPoint y: 306, distance: 417.6
click at [371, 306] on div "edit Your smile shines brighter than the sun Include her nickname, [PERSON_NAME…" at bounding box center [649, 324] width 1299 height 648
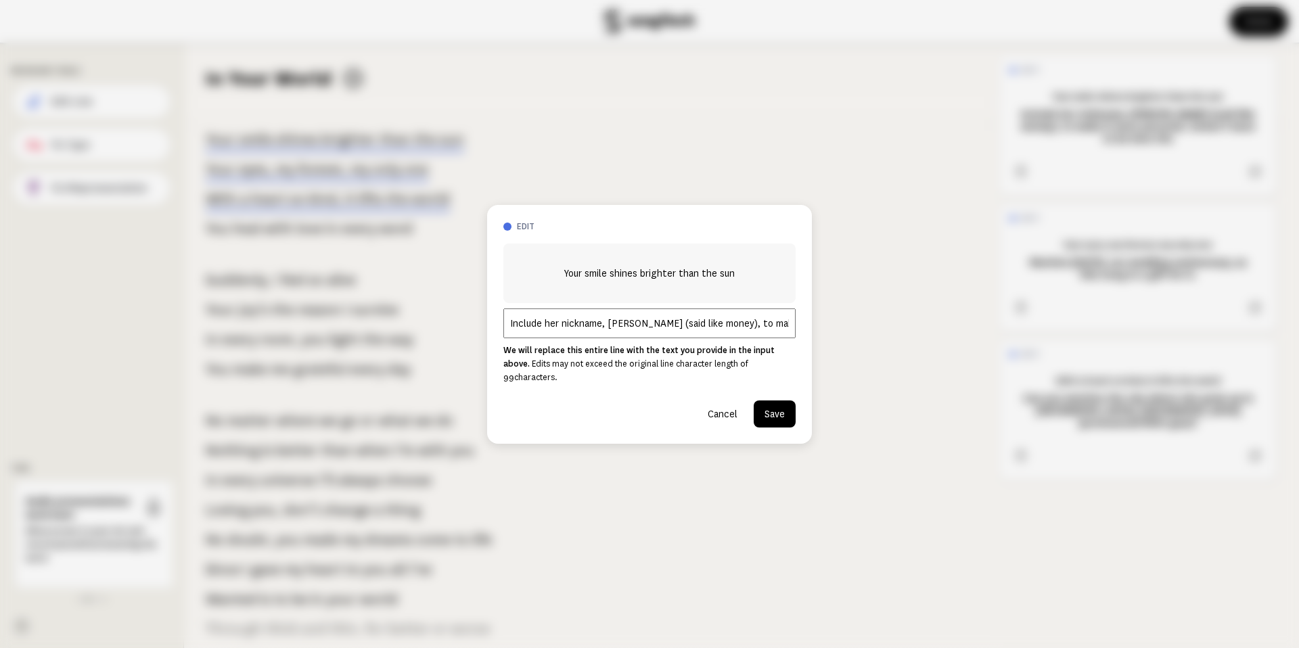
click at [756, 325] on input "Include her nickname, [PERSON_NAME] (said like money), to make it more personal…" at bounding box center [649, 323] width 292 height 30
drag, startPoint x: 737, startPoint y: 336, endPoint x: 883, endPoint y: 336, distance: 146.1
click at [883, 336] on div "edit Your smile shines brighter than the sun Include her nickname, [PERSON_NAME…" at bounding box center [649, 324] width 1299 height 648
click at [745, 334] on input "Include her nickname, [PERSON_NAME] (said like money), to make it more personal…" at bounding box center [649, 323] width 292 height 30
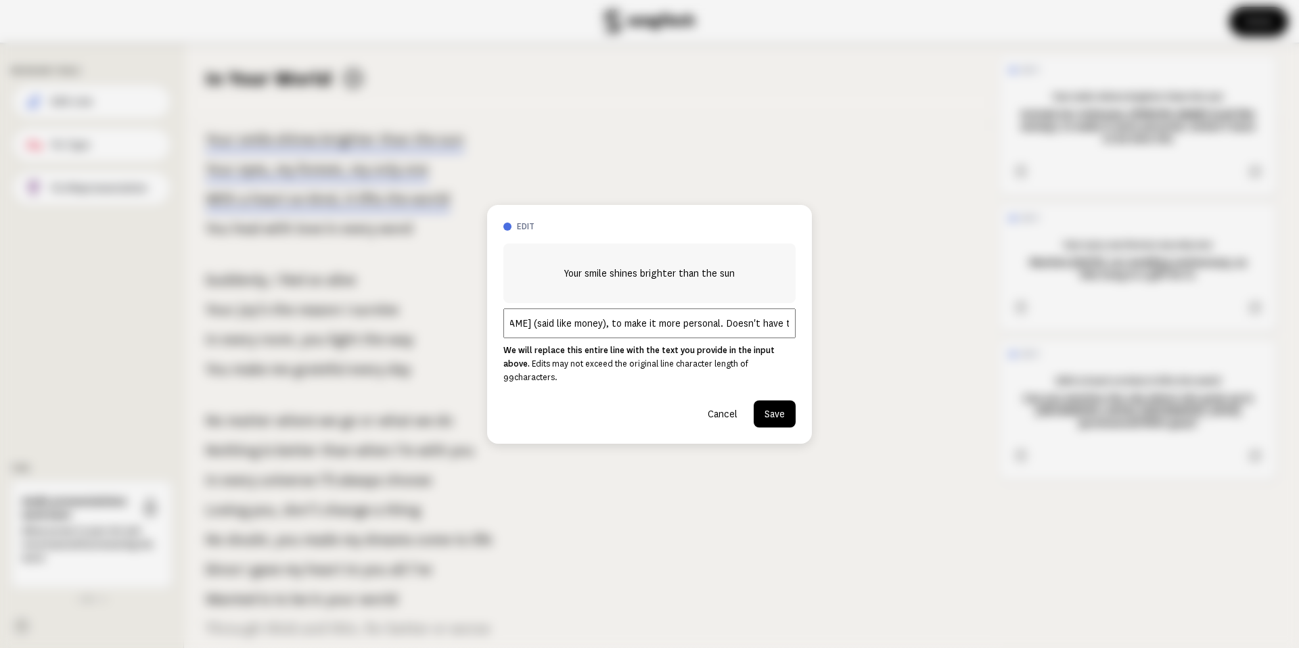
drag, startPoint x: 706, startPoint y: 333, endPoint x: 846, endPoint y: 333, distance: 140.0
click at [846, 333] on div "edit Your smile shines brighter than the sun Include her nickname, [PERSON_NAME…" at bounding box center [649, 324] width 1299 height 648
click at [771, 329] on input "Include her nickname, [PERSON_NAME] (said like money), to make it more personal…" at bounding box center [649, 323] width 292 height 30
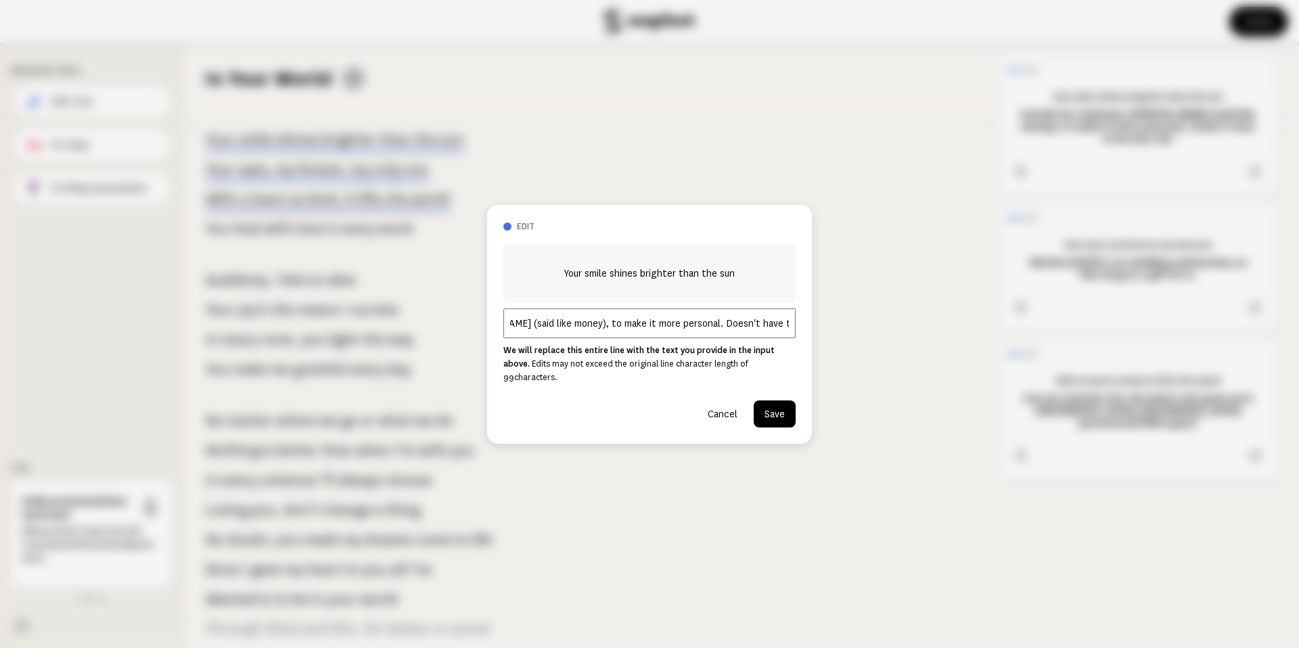
drag, startPoint x: 758, startPoint y: 336, endPoint x: 888, endPoint y: 336, distance: 130.6
click at [888, 336] on div "edit Your smile shines brighter than the sun Include her nickname, [PERSON_NAME…" at bounding box center [649, 324] width 1299 height 648
click at [718, 336] on input "Include her nickname, [PERSON_NAME] (said like money), to make it more personal…" at bounding box center [649, 323] width 292 height 30
drag, startPoint x: 670, startPoint y: 331, endPoint x: 835, endPoint y: 334, distance: 164.4
click at [836, 334] on div "edit Your smile shines brighter than the sun Include her nickname, [PERSON_NAME…" at bounding box center [649, 324] width 1299 height 648
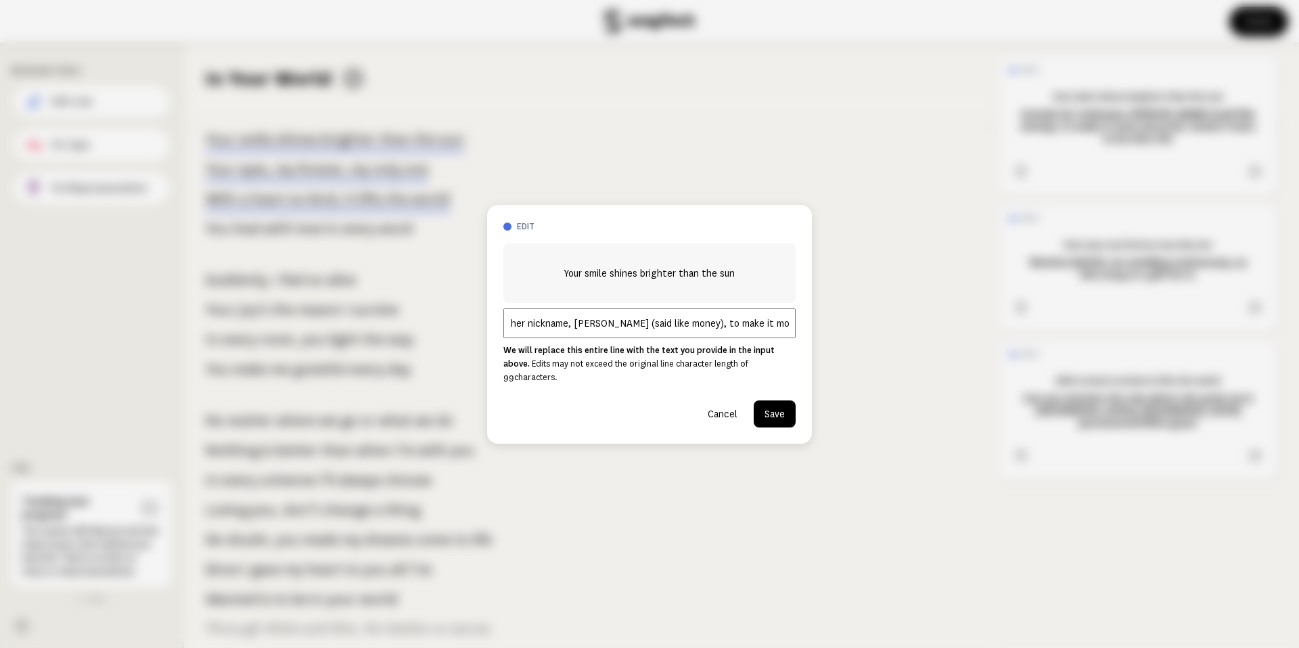
scroll to position [0, 32]
type input "Include her nickname, [PERSON_NAME] (said like money), to make it more personal."
click at [777, 409] on button "Save" at bounding box center [775, 413] width 42 height 27
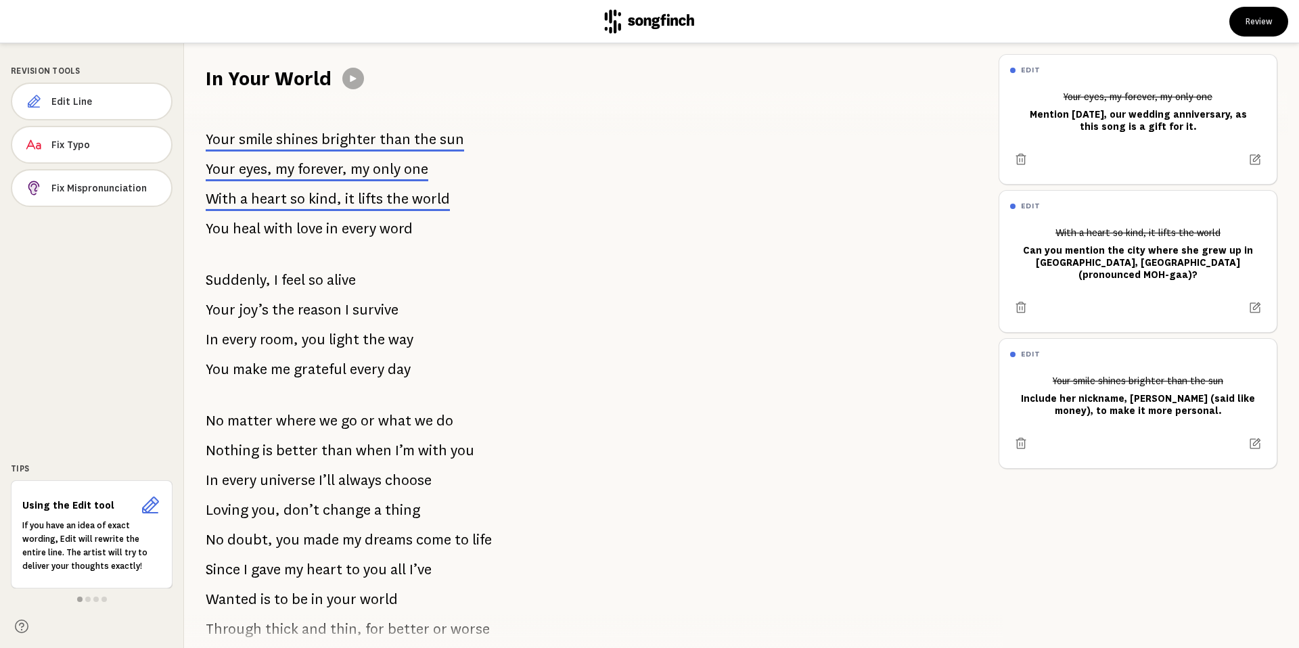
click at [400, 227] on span "word" at bounding box center [396, 228] width 33 height 27
click at [122, 98] on span "Edit Line" at bounding box center [105, 102] width 109 height 14
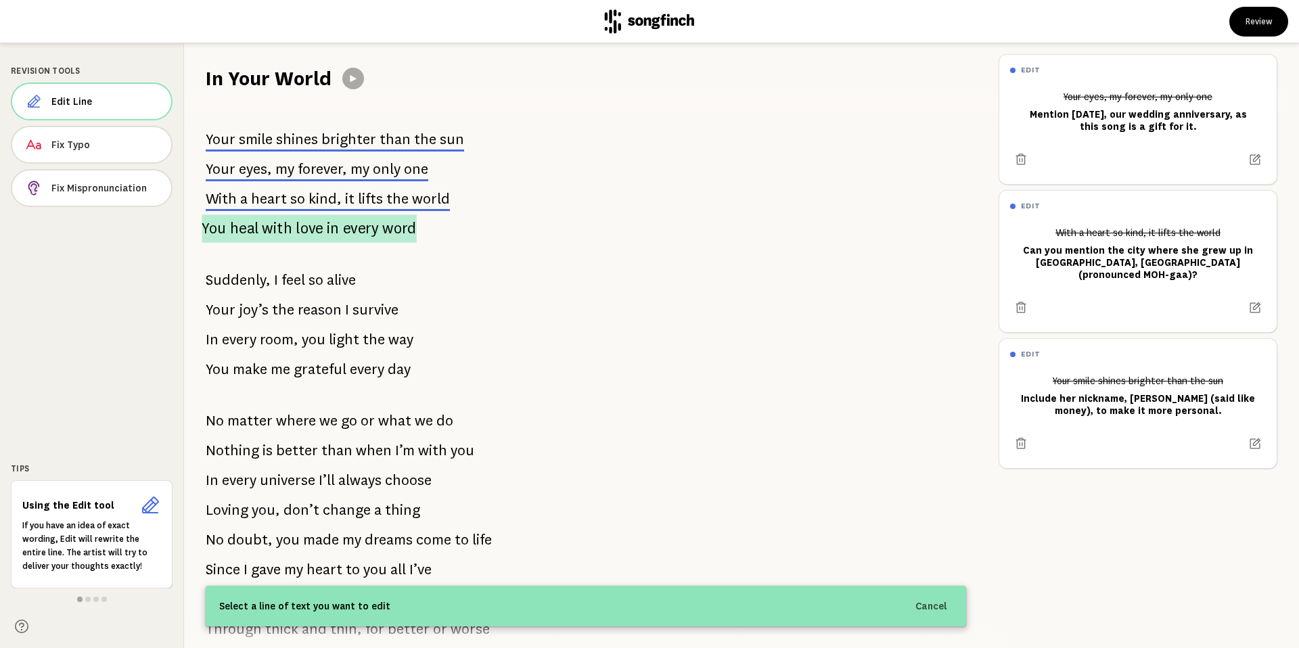
click at [368, 220] on span "every" at bounding box center [361, 228] width 36 height 28
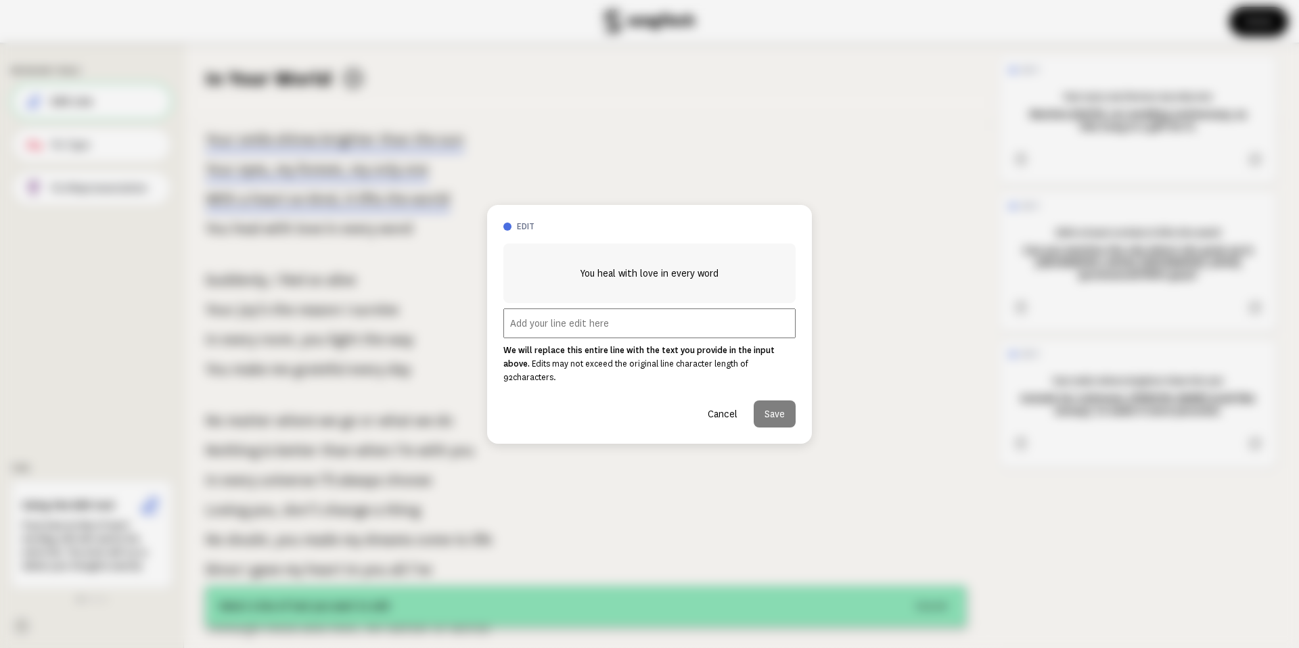
click at [549, 328] on input "text" at bounding box center [649, 323] width 292 height 30
paste input "Mention the restaurant from our first date, Tasty."
click at [730, 331] on input "Mention the restaurant from our first date, Tasty." at bounding box center [649, 323] width 292 height 30
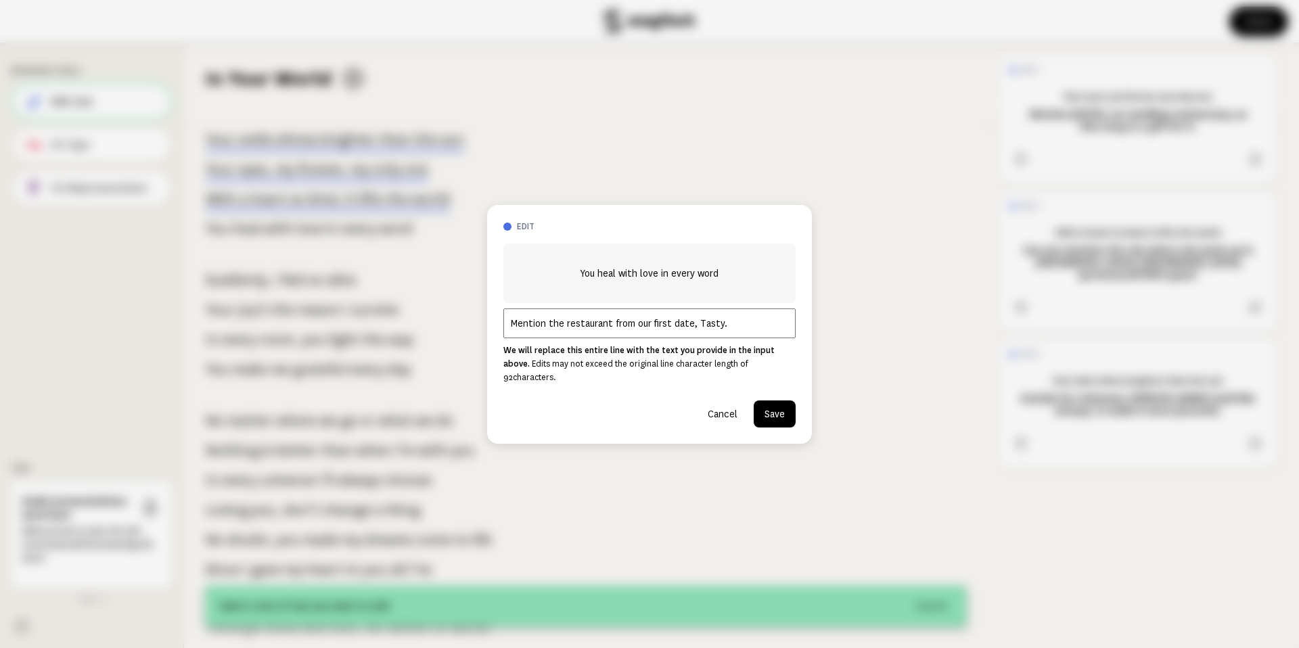
type input "Mention the restaurant from our first date, Tasty."
click at [769, 407] on button "Save" at bounding box center [775, 413] width 42 height 27
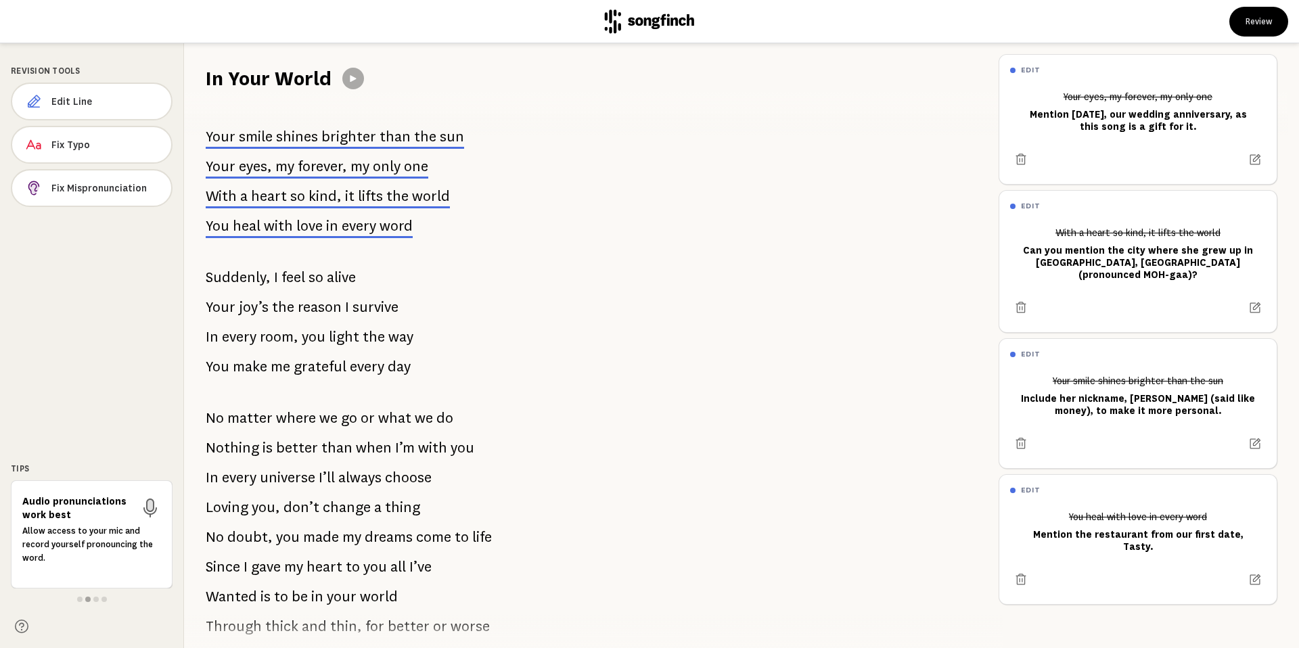
scroll to position [10, 0]
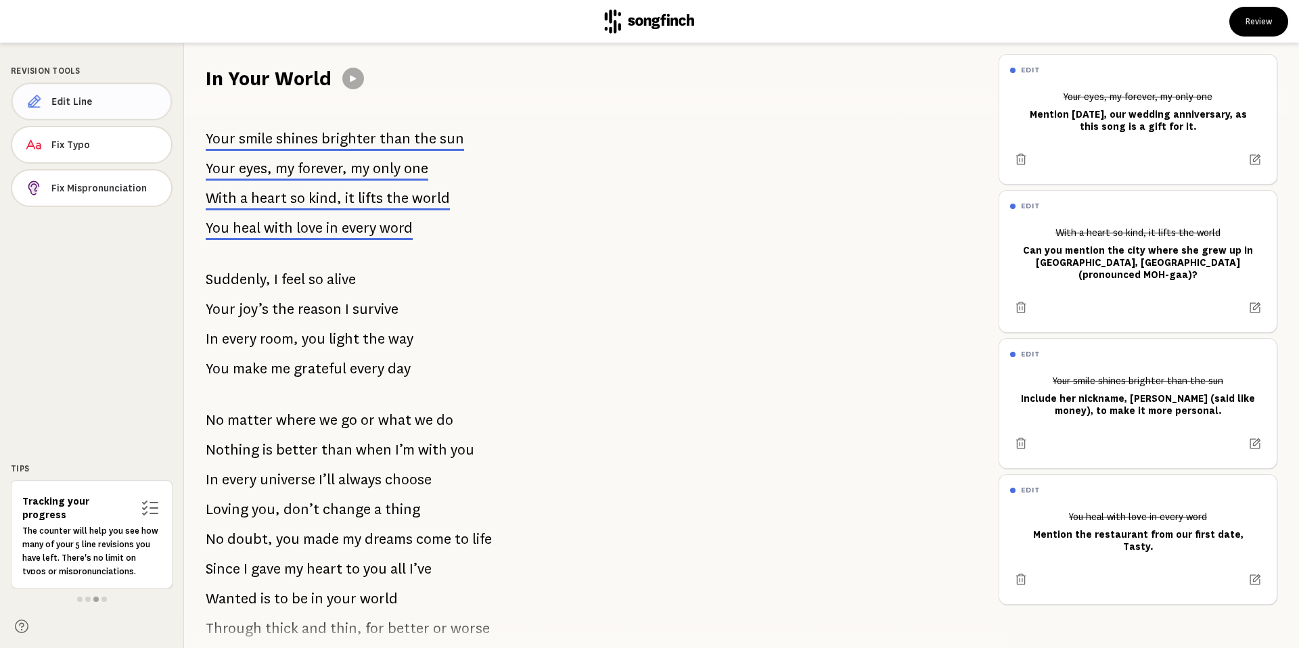
click at [85, 104] on span "Edit Line" at bounding box center [105, 102] width 108 height 14
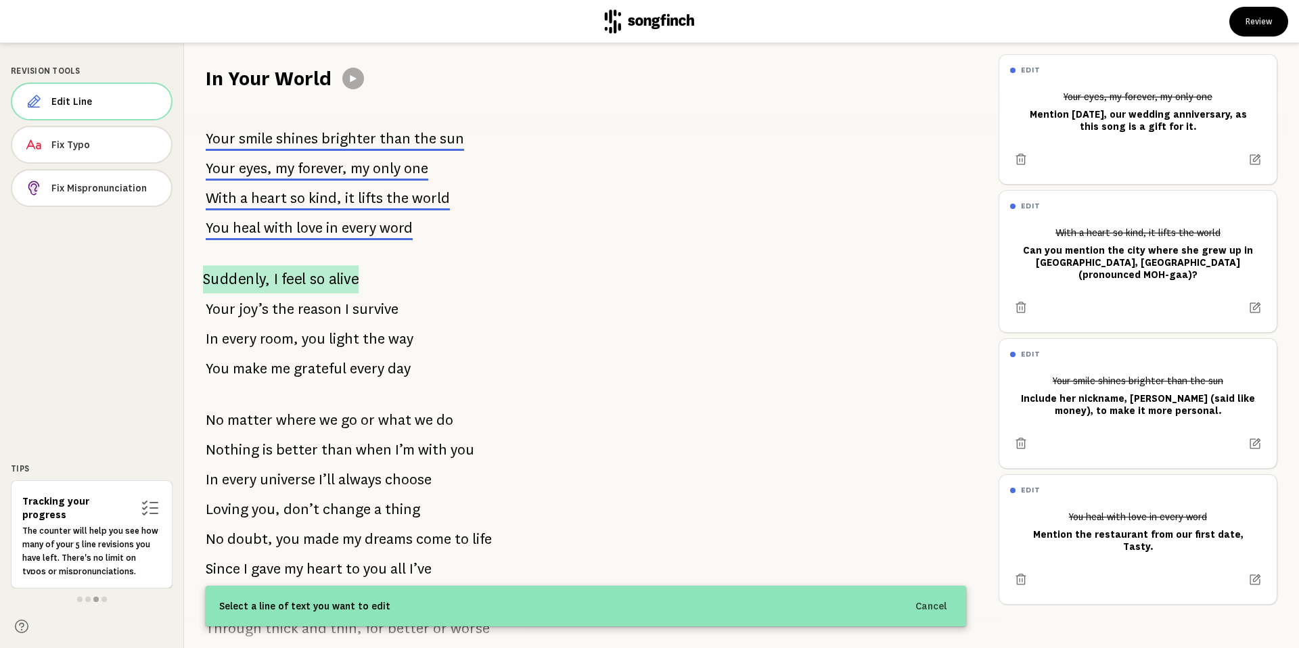
click at [331, 273] on span "alive" at bounding box center [344, 279] width 30 height 28
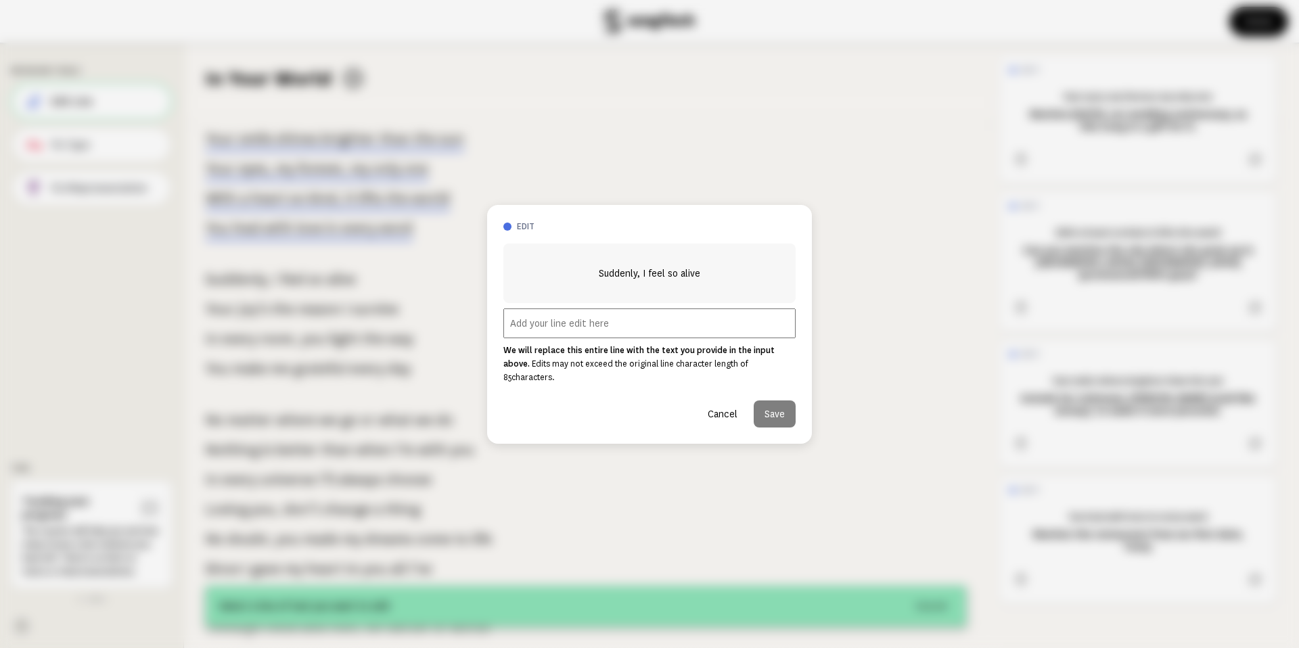
click at [577, 333] on input "text" at bounding box center [649, 323] width 292 height 30
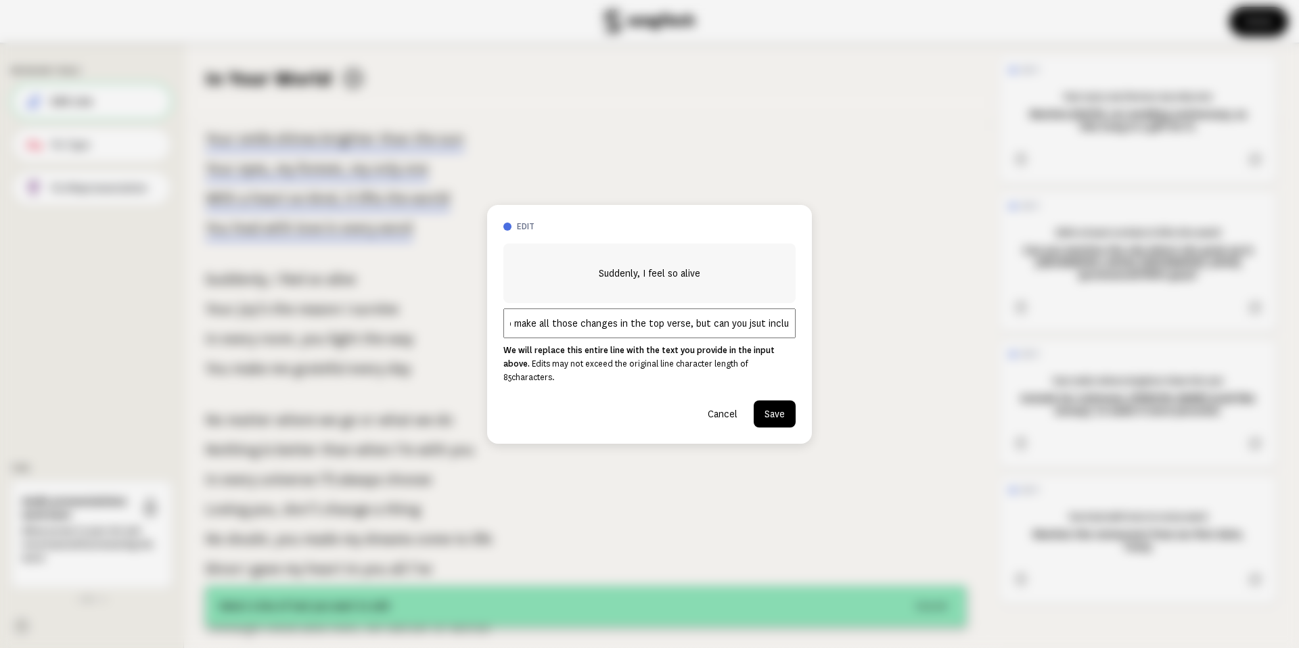
scroll to position [0, 0]
drag, startPoint x: 792, startPoint y: 330, endPoint x: 239, endPoint y: 321, distance: 552.8
click at [239, 321] on div "edit Suddenly, I feel so alive You don't have to make all those changes in the …" at bounding box center [649, 324] width 1299 height 648
paste input "No need to add all changes in the top verse, just include them throughout the s…"
drag, startPoint x: 756, startPoint y: 336, endPoint x: 336, endPoint y: 336, distance: 419.4
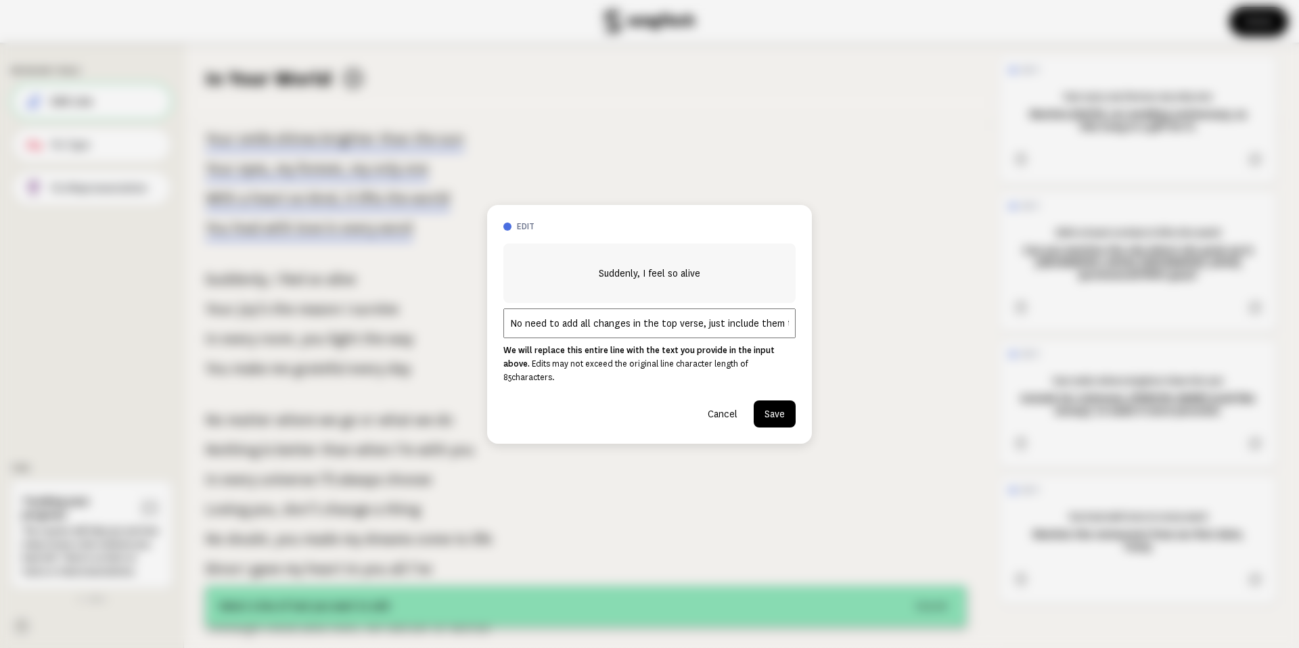
click at [336, 336] on div "edit Suddenly, I feel so alive No need to add all changes in the top verse, jus…" at bounding box center [649, 324] width 1299 height 648
type input "No need to add all changes in the top verse, just include them throughout the s…"
click at [772, 411] on button "Save" at bounding box center [775, 413] width 42 height 27
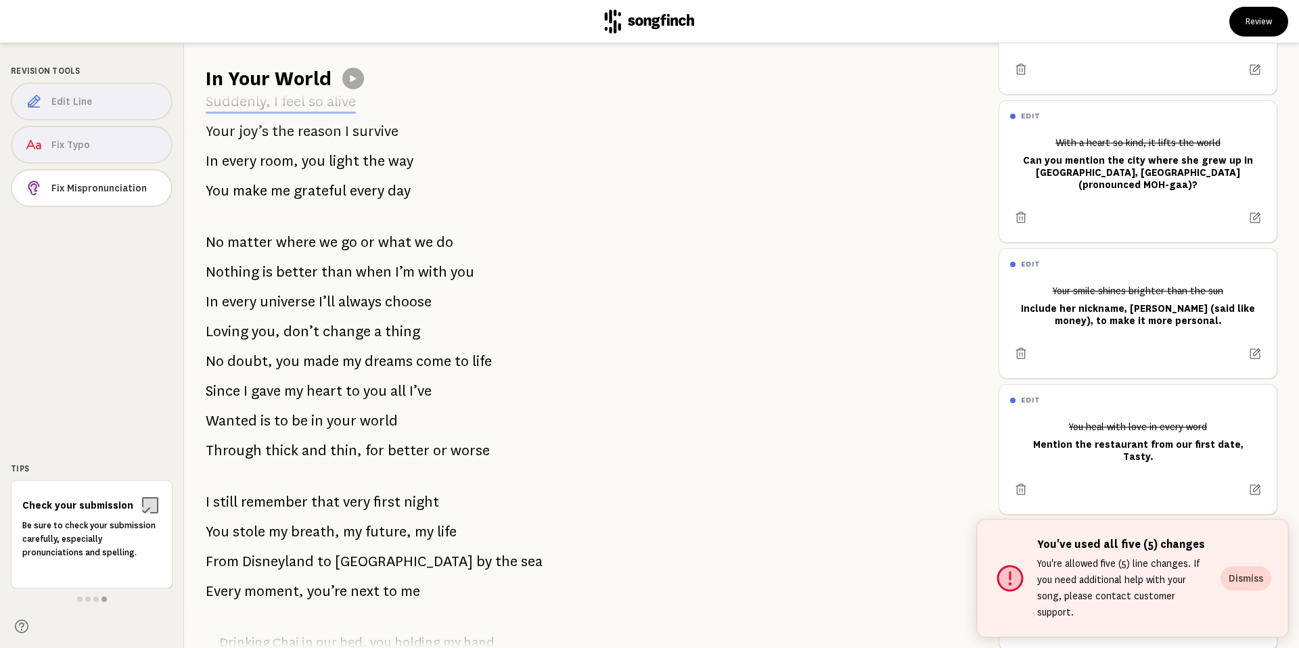
scroll to position [190, 0]
click at [1235, 581] on button "Dismiss" at bounding box center [1245, 578] width 51 height 24
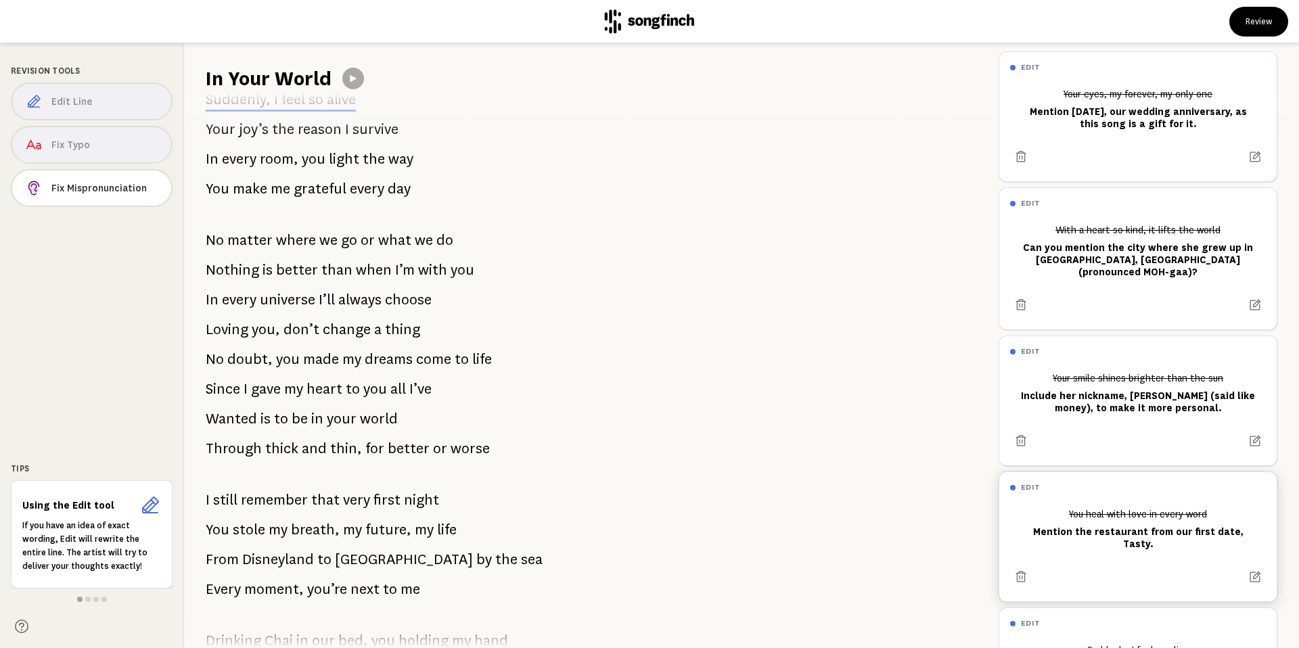
scroll to position [0, 0]
click at [1256, 17] on button "Review" at bounding box center [1258, 22] width 59 height 30
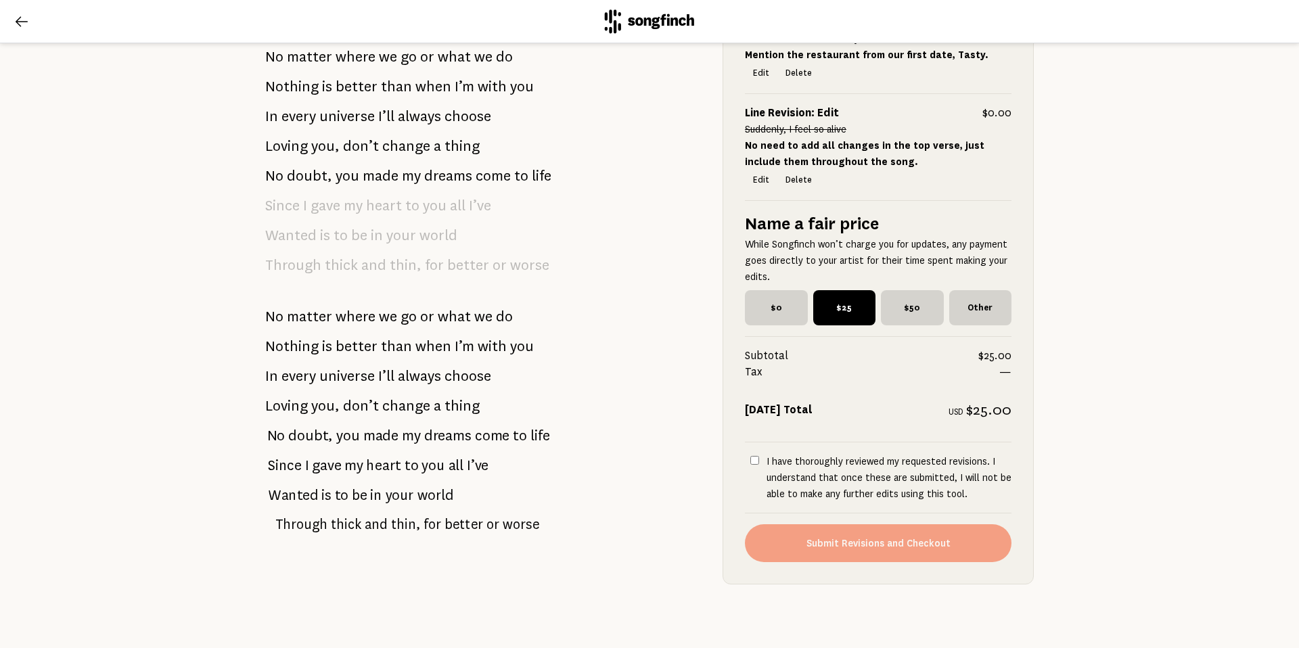
scroll to position [1160, 0]
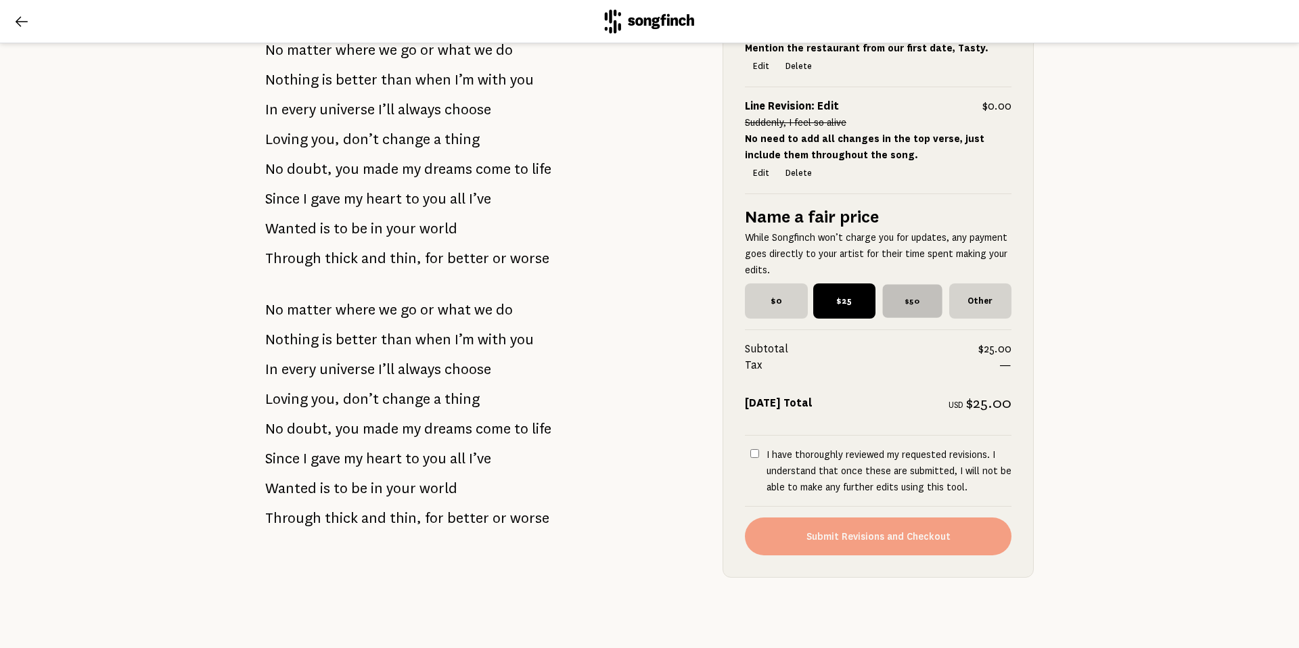
click at [901, 306] on span "$50" at bounding box center [912, 300] width 60 height 33
click at [890, 292] on input "$50" at bounding box center [885, 287] width 9 height 9
radio input "true"
click at [752, 449] on input "I have thoroughly reviewed my requested revisions. I understand that once these…" at bounding box center [754, 453] width 9 height 9
checkbox input "true"
